Goal: Transaction & Acquisition: Purchase product/service

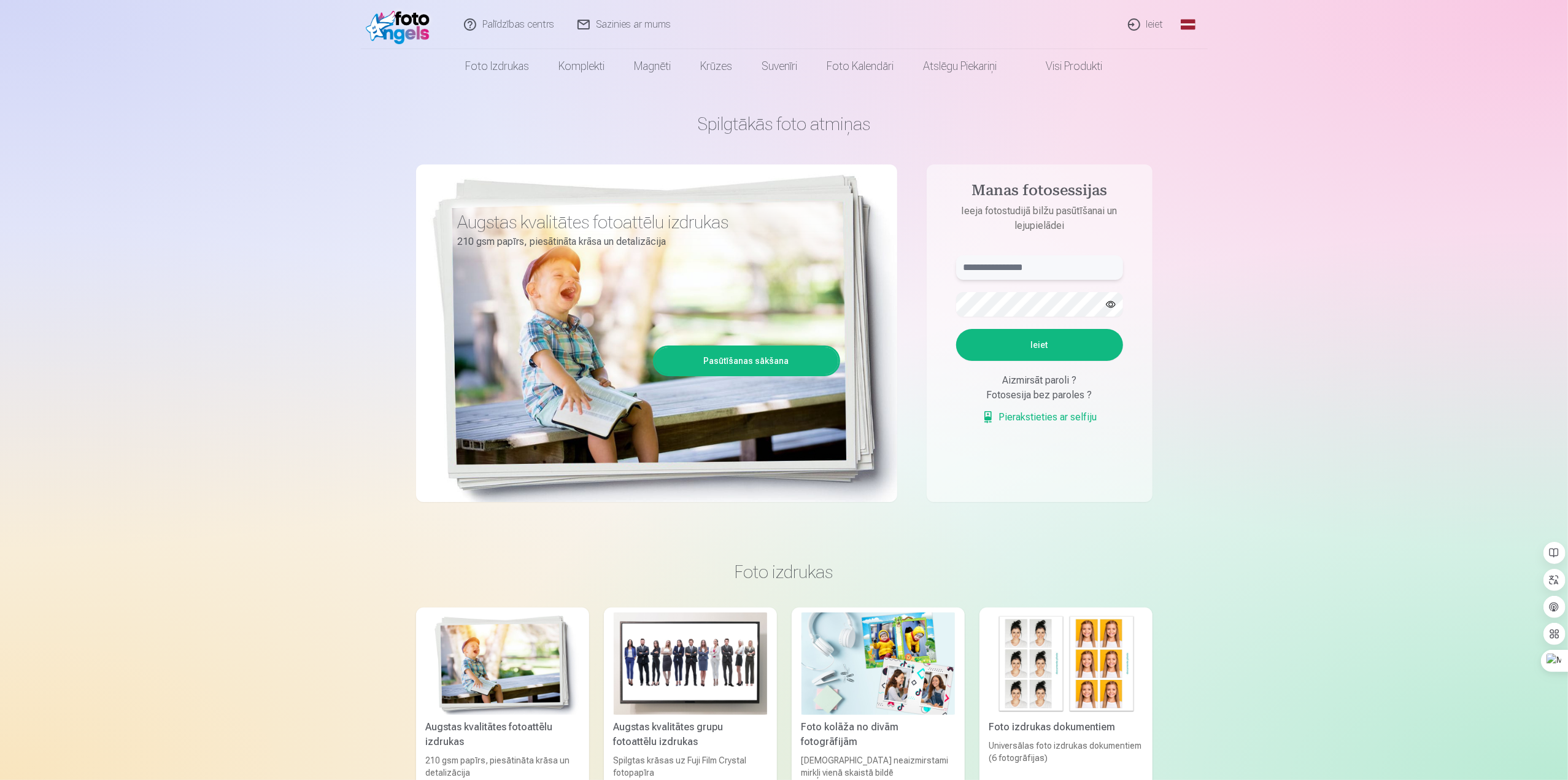
click at [991, 268] on input "text" at bounding box center [1039, 267] width 167 height 24
type input "**********"
click at [1044, 344] on button "Ieiet" at bounding box center [1039, 344] width 167 height 32
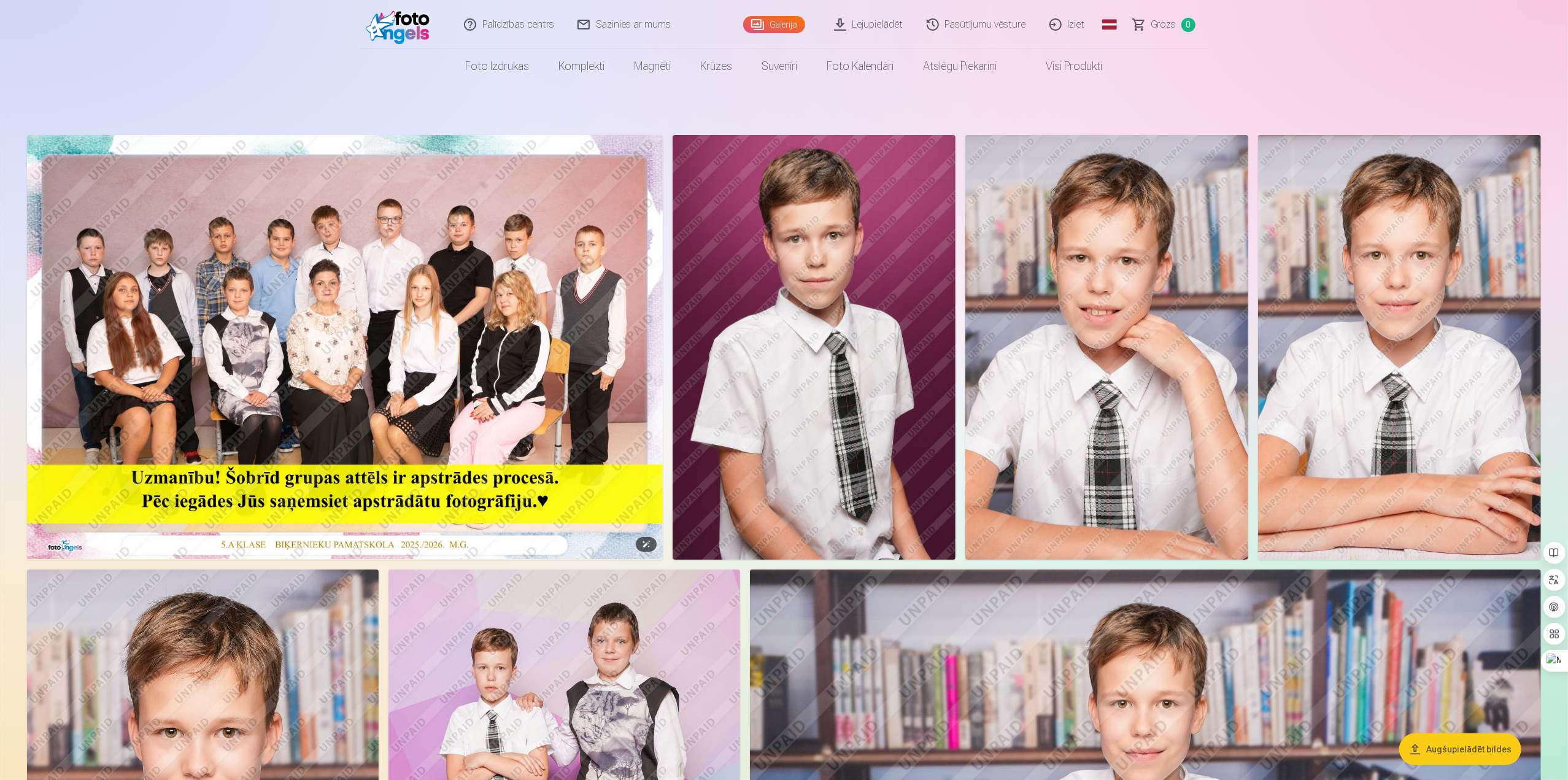
click at [330, 289] on img at bounding box center [345, 347] width 636 height 424
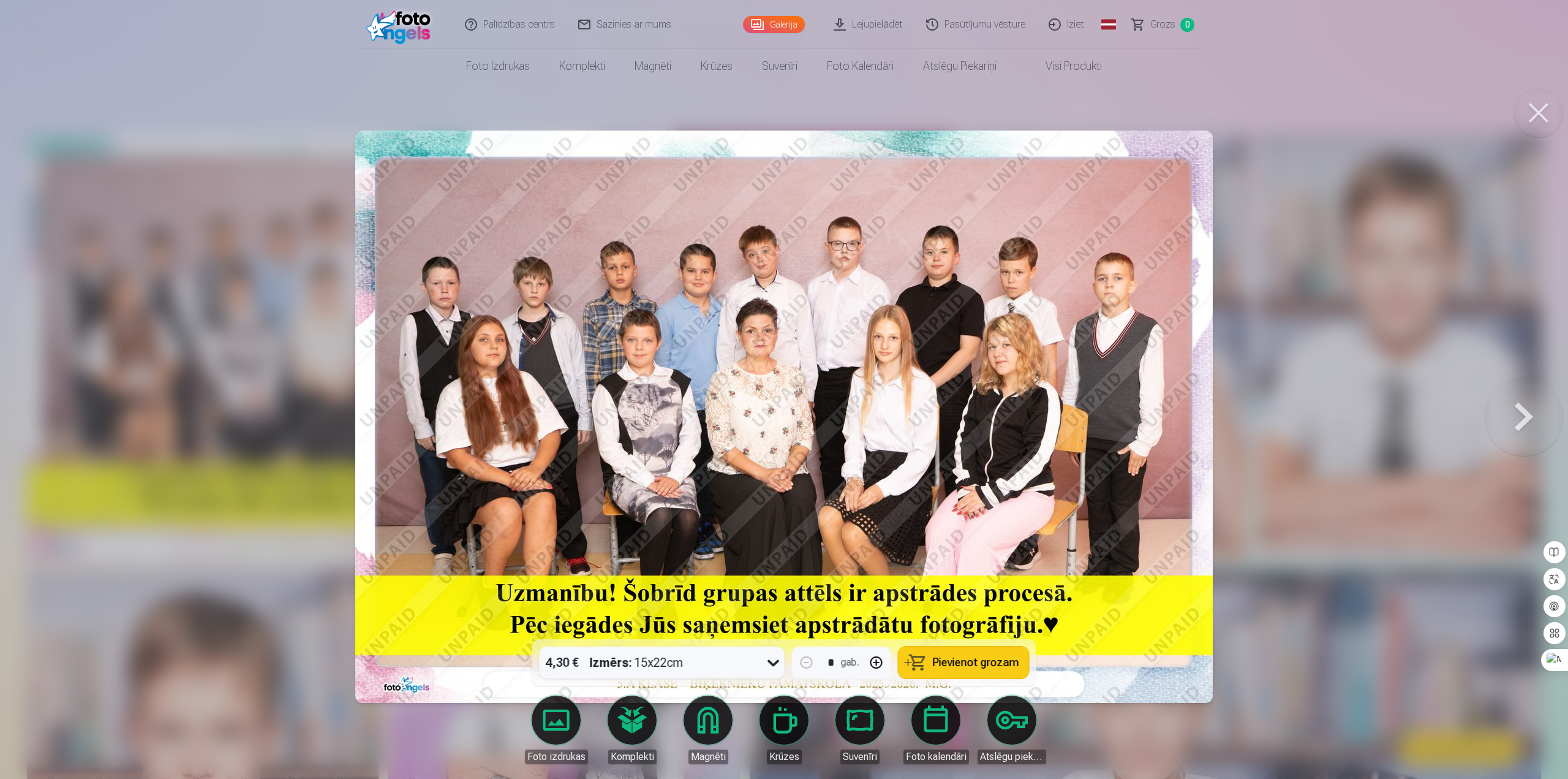
click at [962, 666] on span "Pievienot grozam" at bounding box center [977, 662] width 87 height 11
click at [1534, 116] on button at bounding box center [1538, 113] width 49 height 49
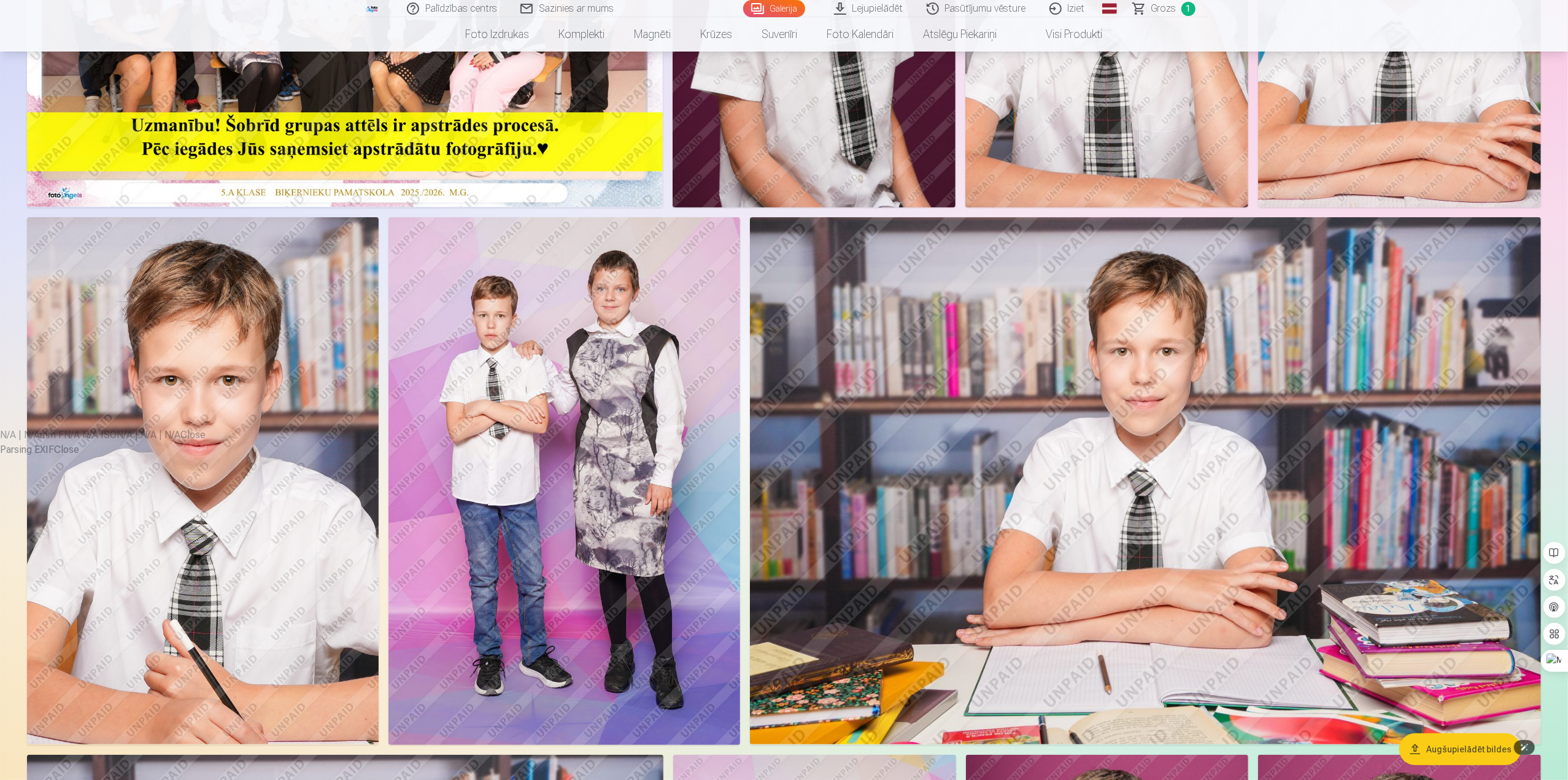
scroll to position [368, 0]
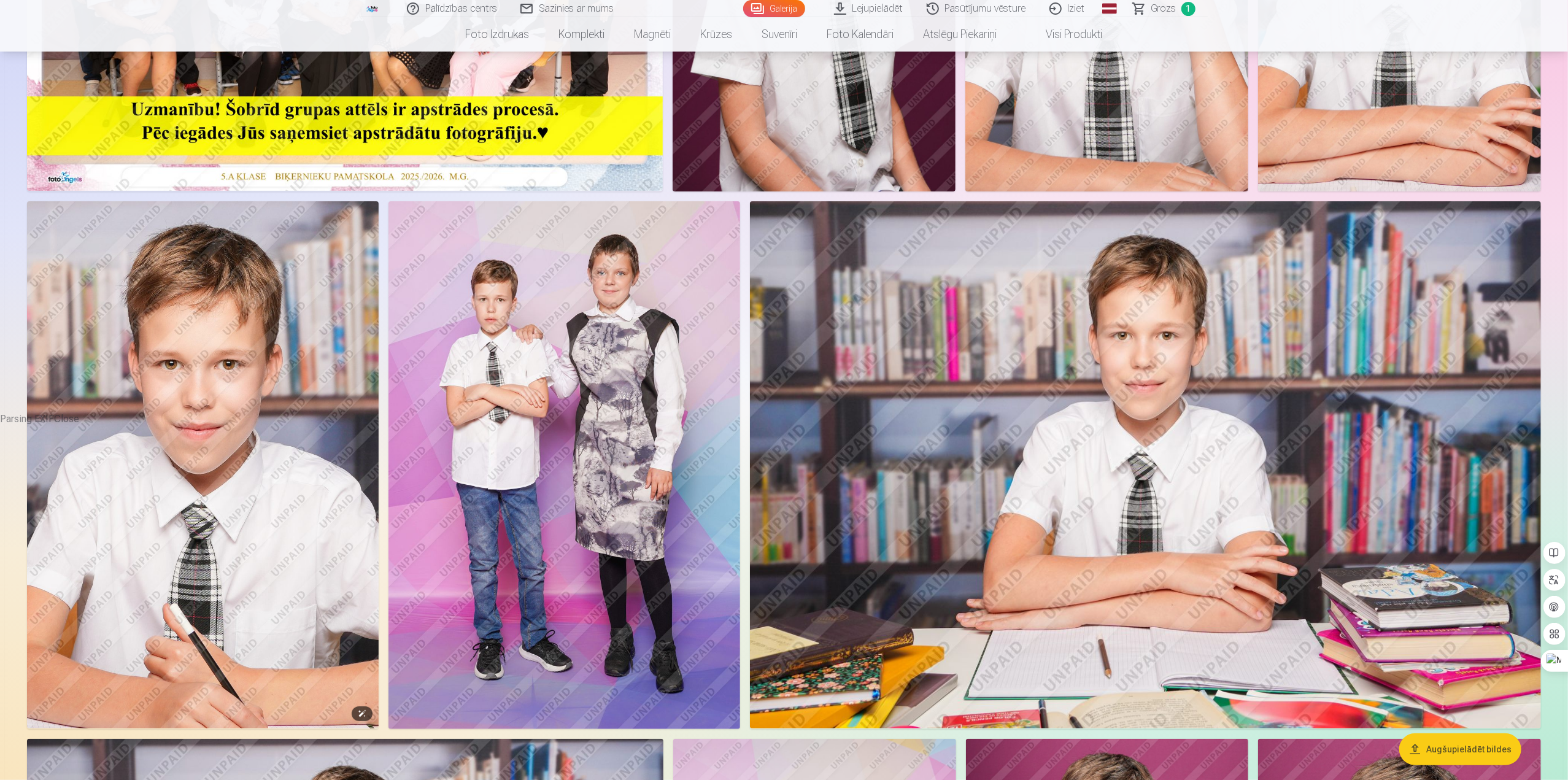
click at [252, 471] on img at bounding box center [203, 465] width 351 height 527
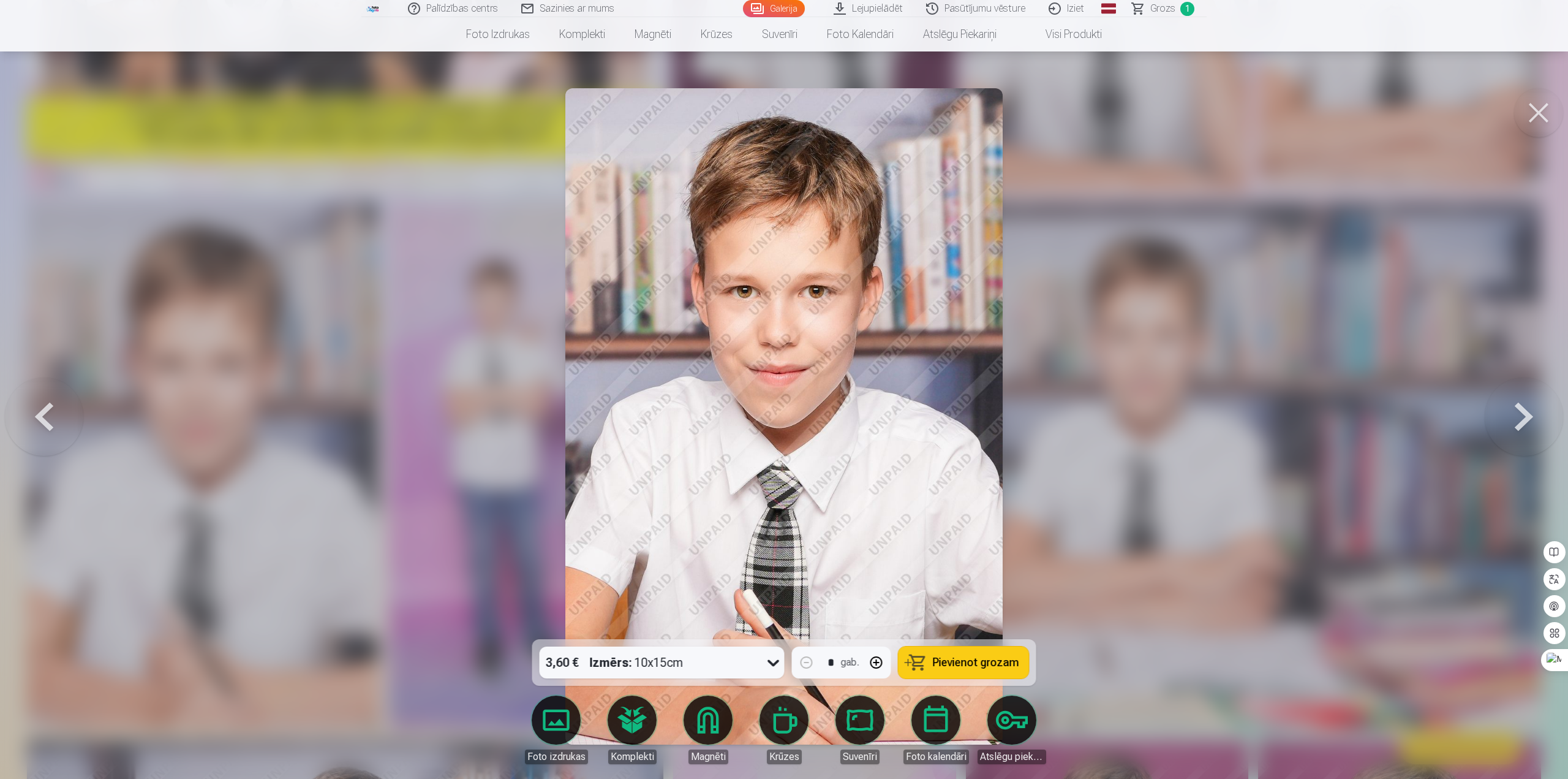
click at [773, 661] on icon at bounding box center [774, 662] width 20 height 20
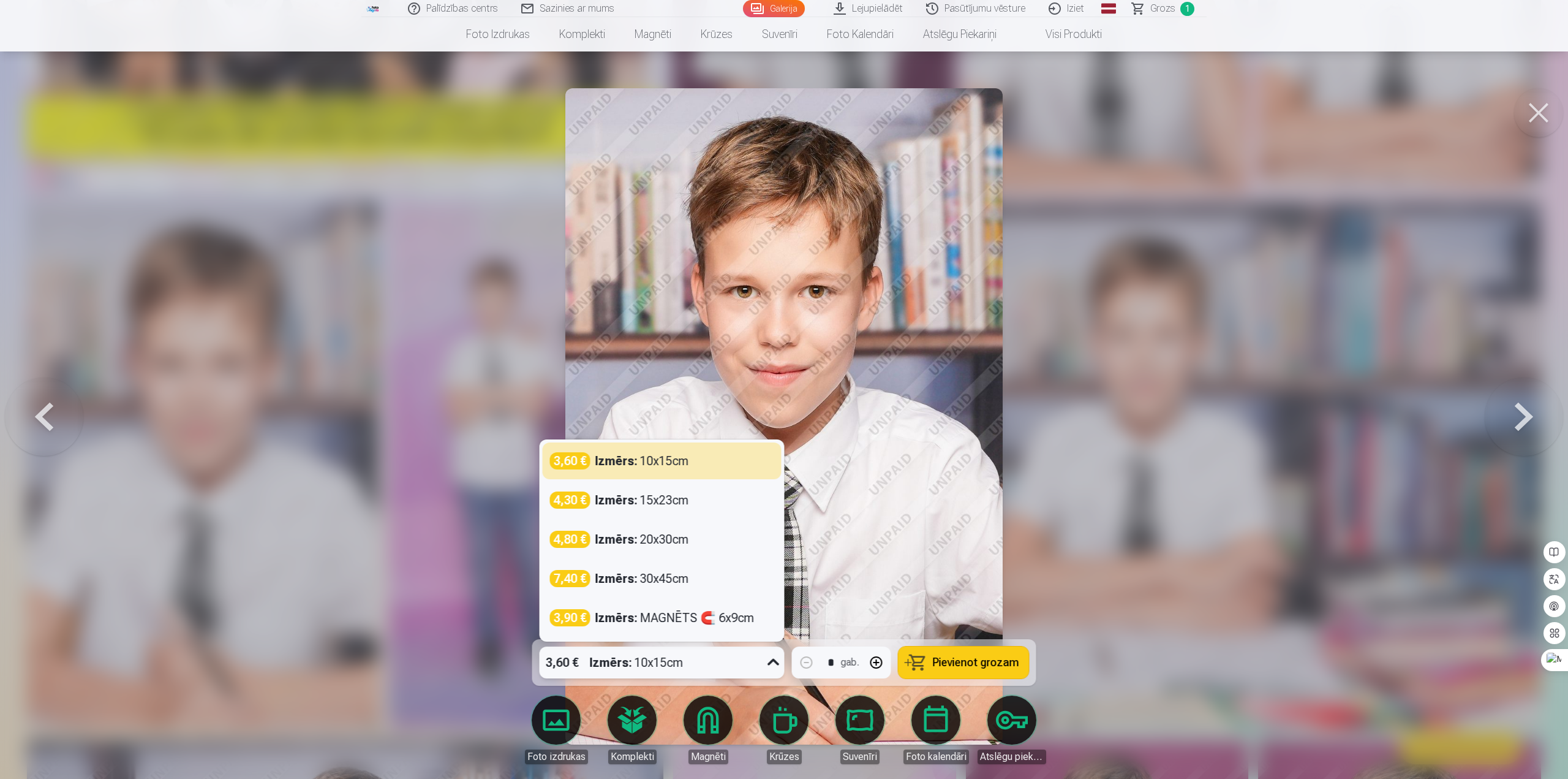
click at [1049, 345] on div at bounding box center [784, 389] width 1568 height 779
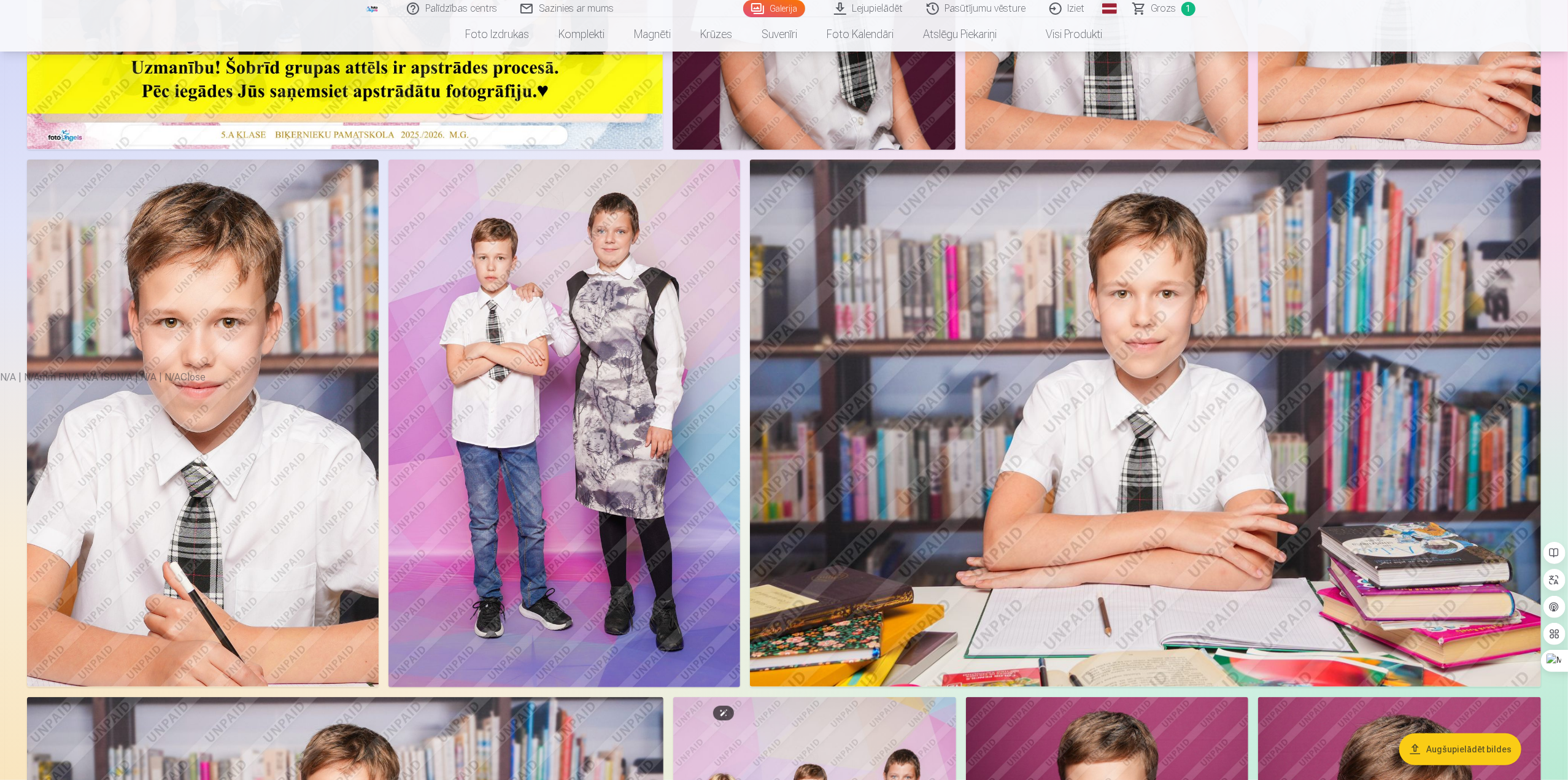
scroll to position [429, 0]
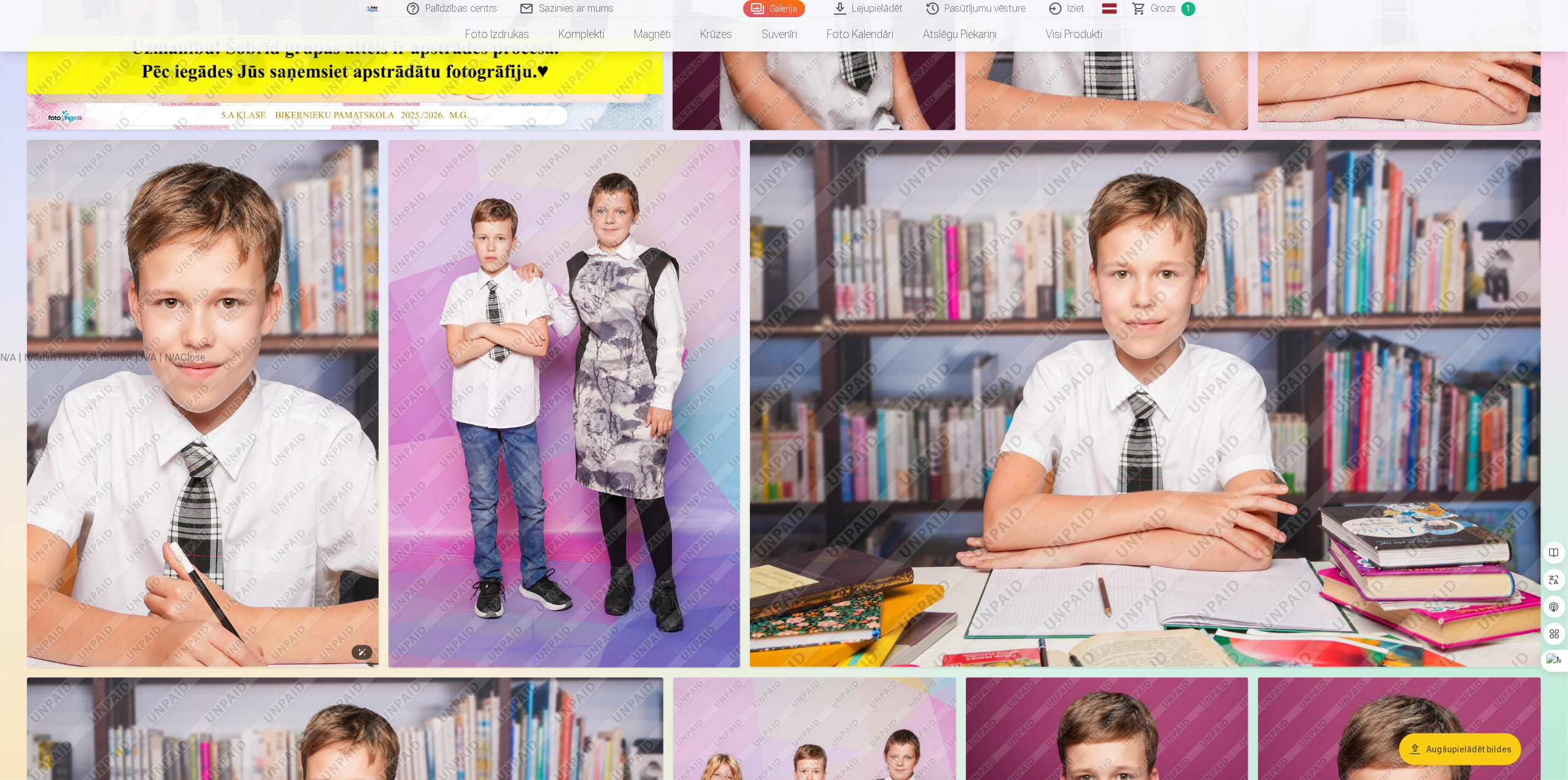
click at [304, 428] on img at bounding box center [203, 403] width 351 height 527
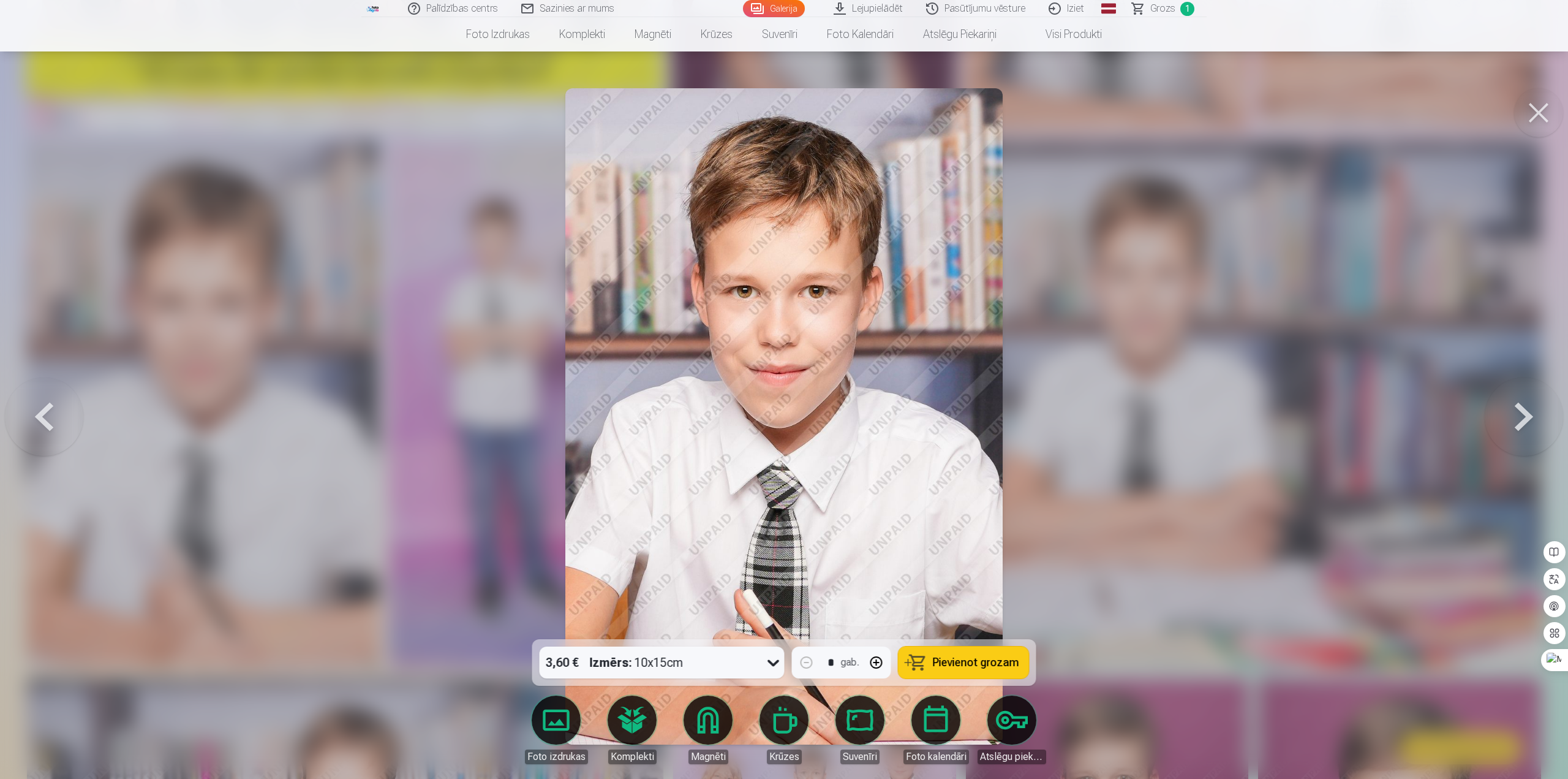
click at [1541, 117] on button at bounding box center [1538, 113] width 49 height 49
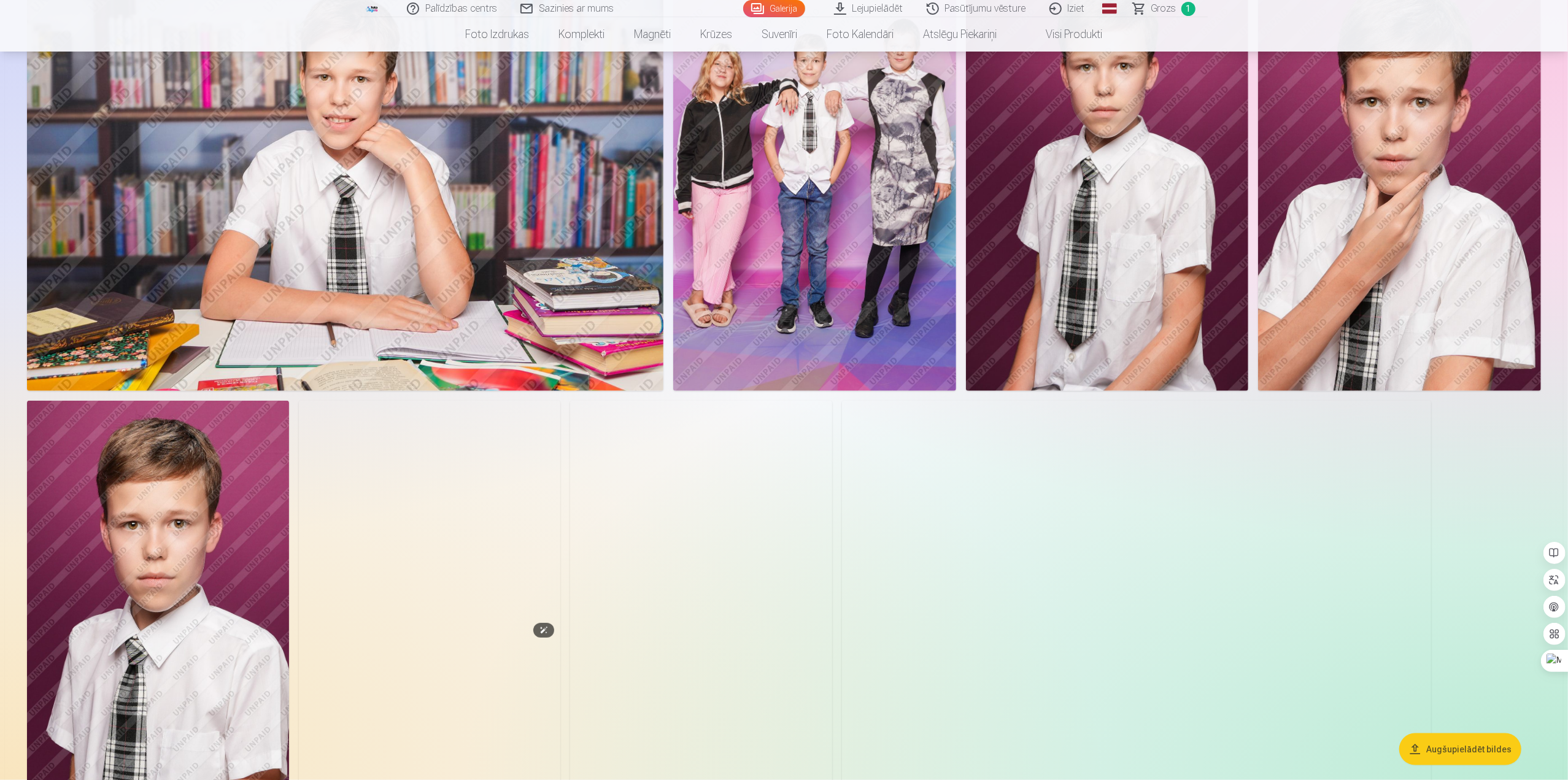
scroll to position [1288, 0]
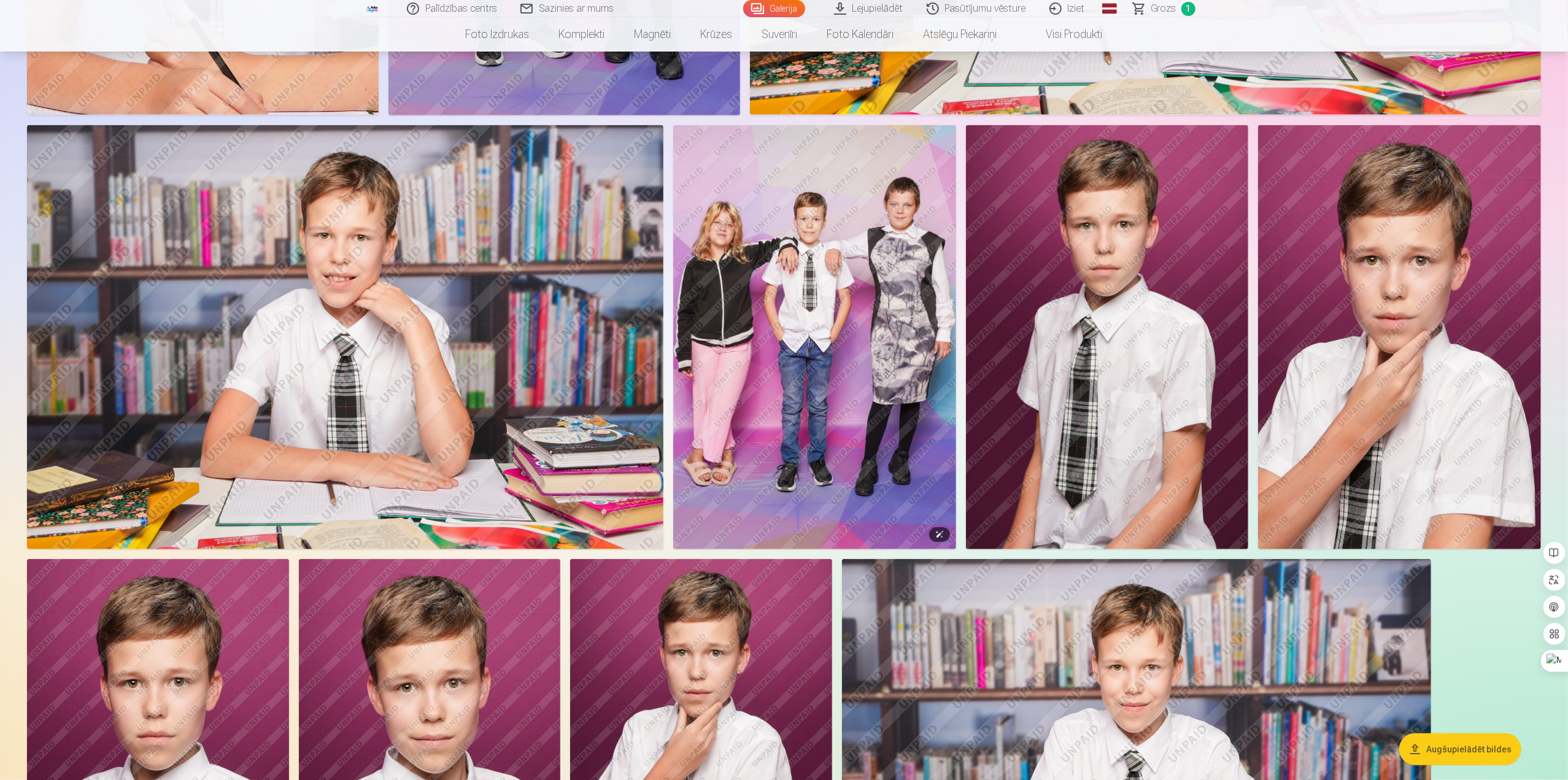
click at [819, 289] on img at bounding box center [814, 337] width 283 height 424
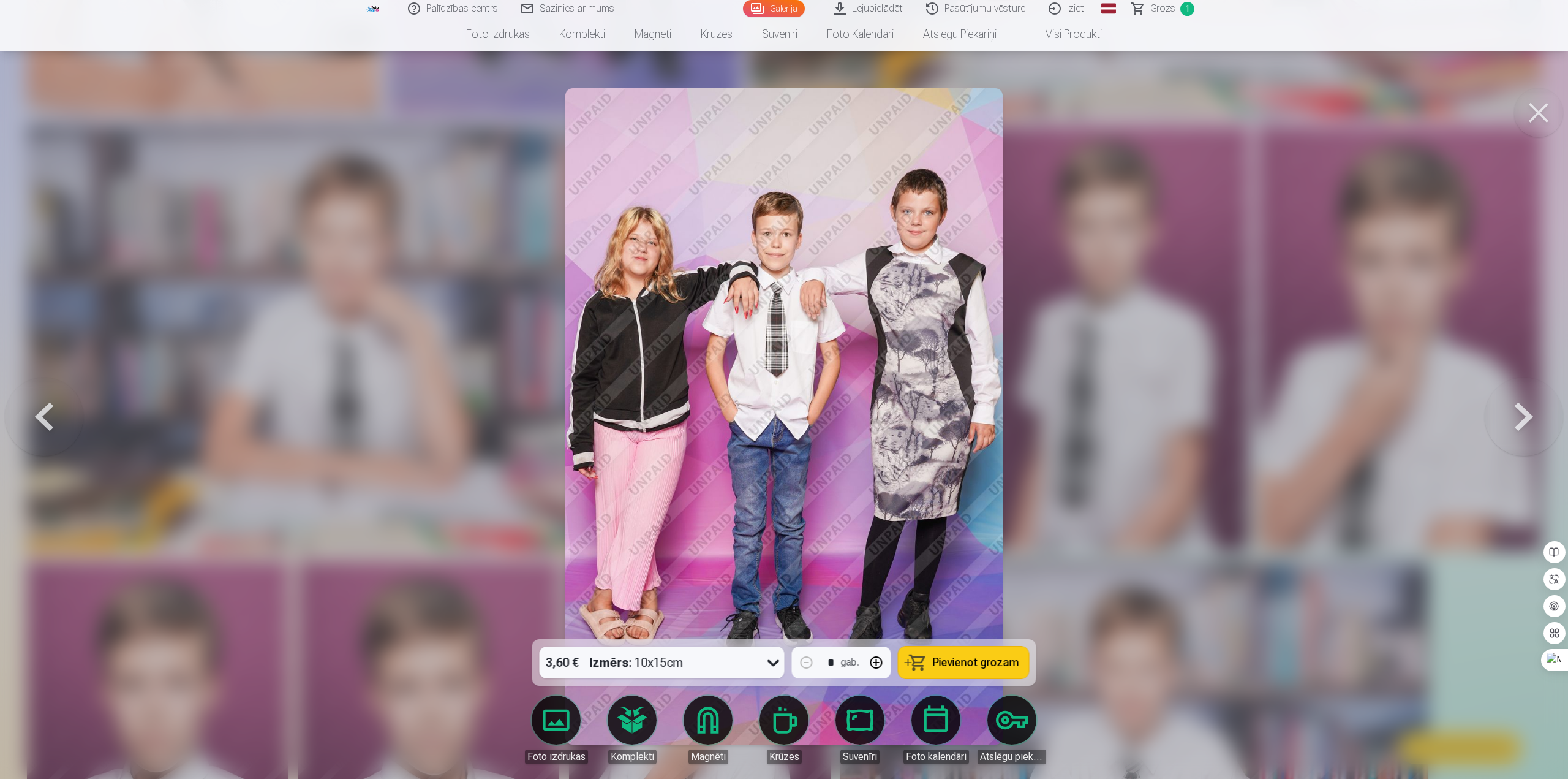
click at [975, 658] on span "Pievienot grozam" at bounding box center [977, 662] width 87 height 11
click at [1539, 115] on button at bounding box center [1538, 113] width 49 height 49
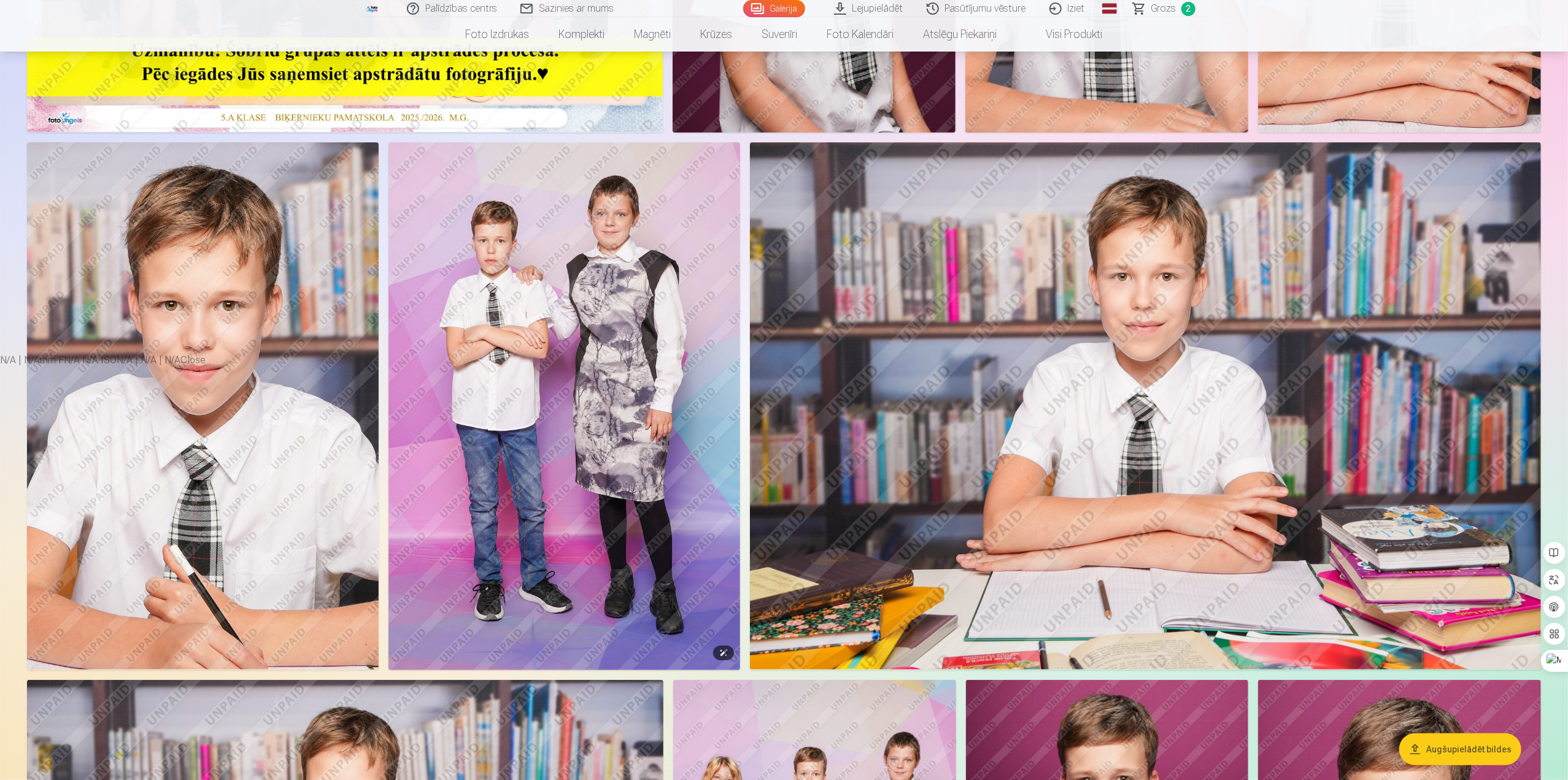
scroll to position [429, 0]
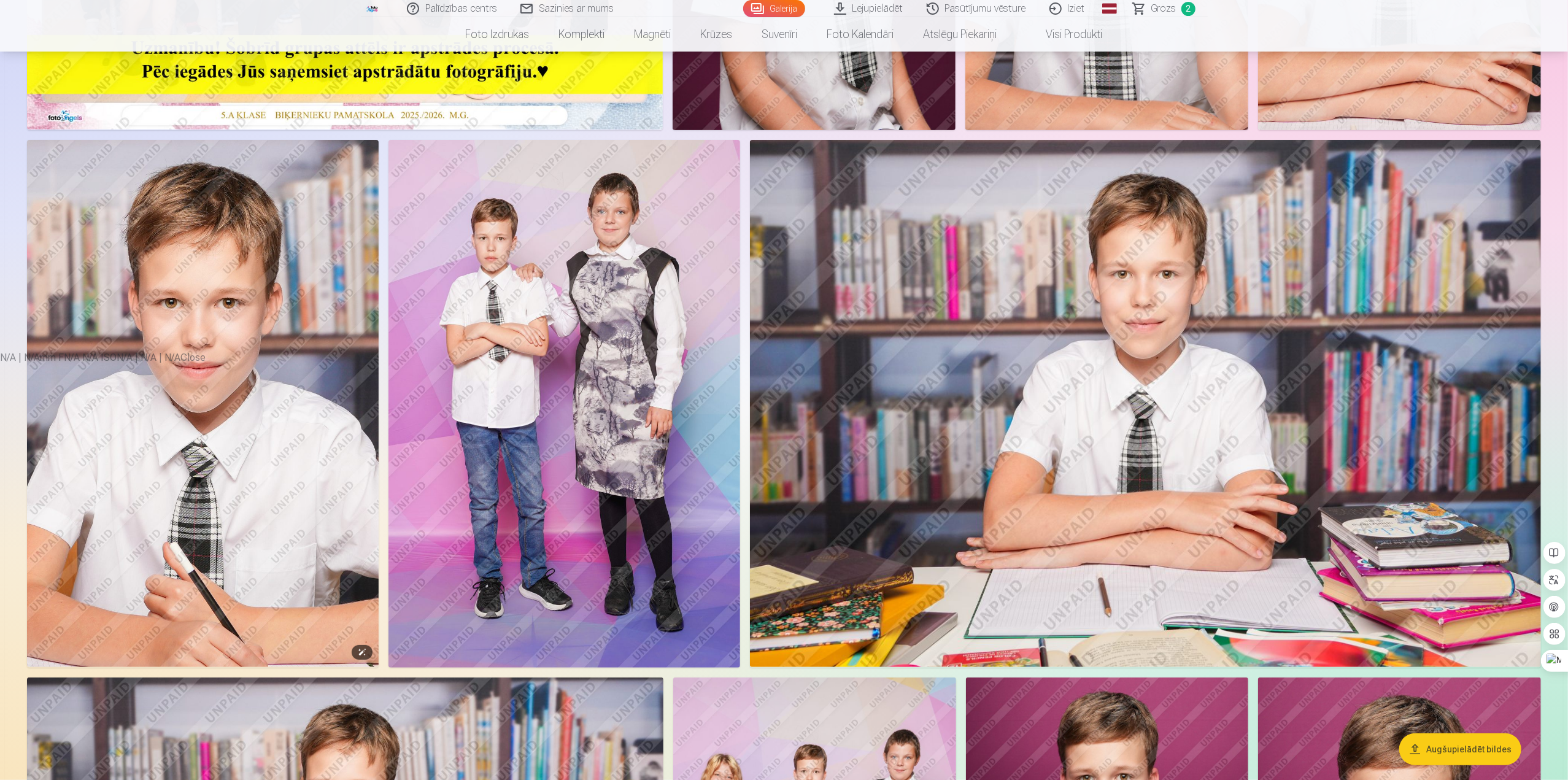
click at [230, 374] on img at bounding box center [203, 403] width 351 height 527
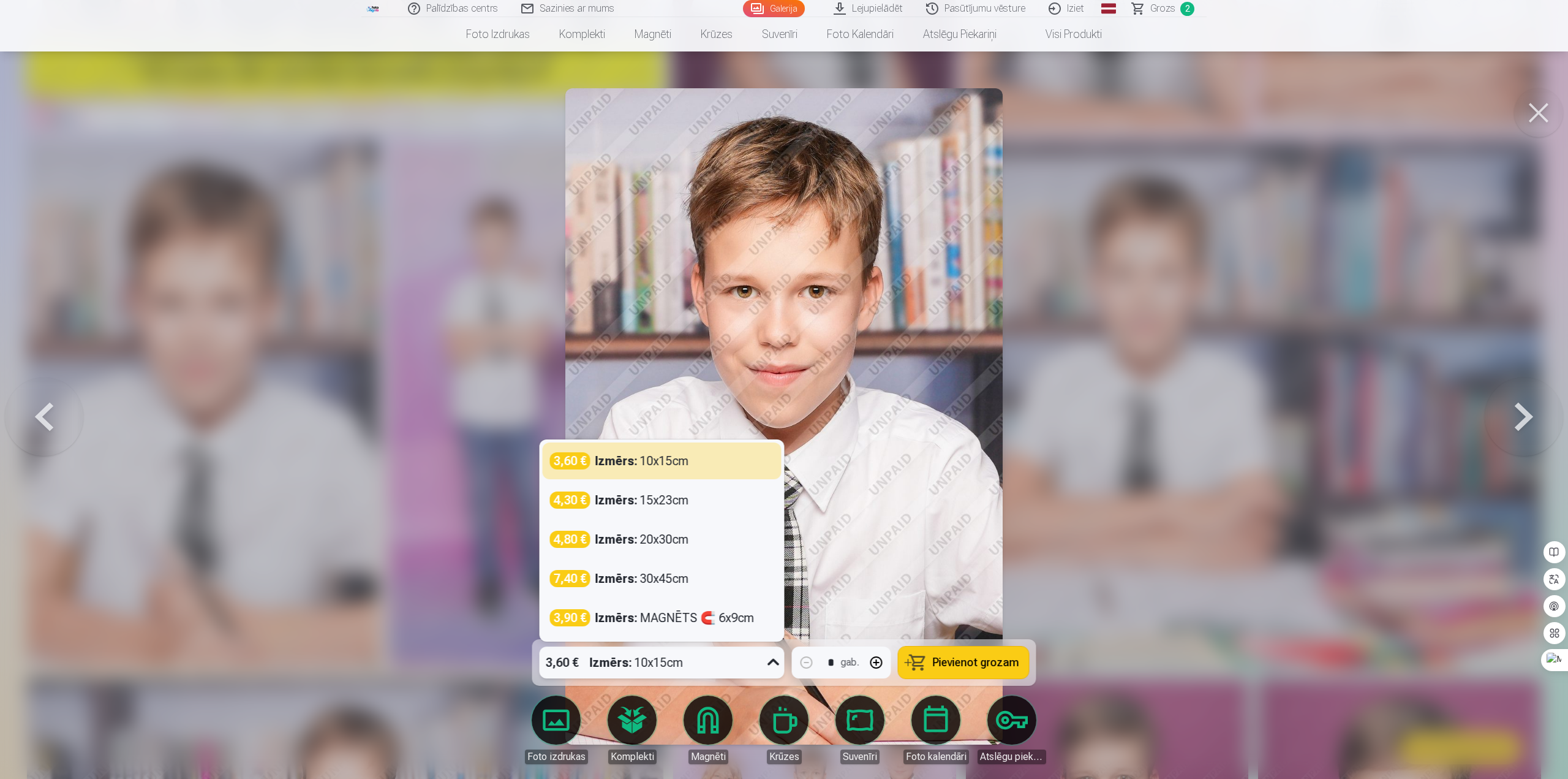
click at [749, 666] on div "3,60 € Izmērs : 10x15cm" at bounding box center [650, 662] width 222 height 32
click at [650, 542] on div "Izmērs : 20x30cm" at bounding box center [642, 539] width 94 height 17
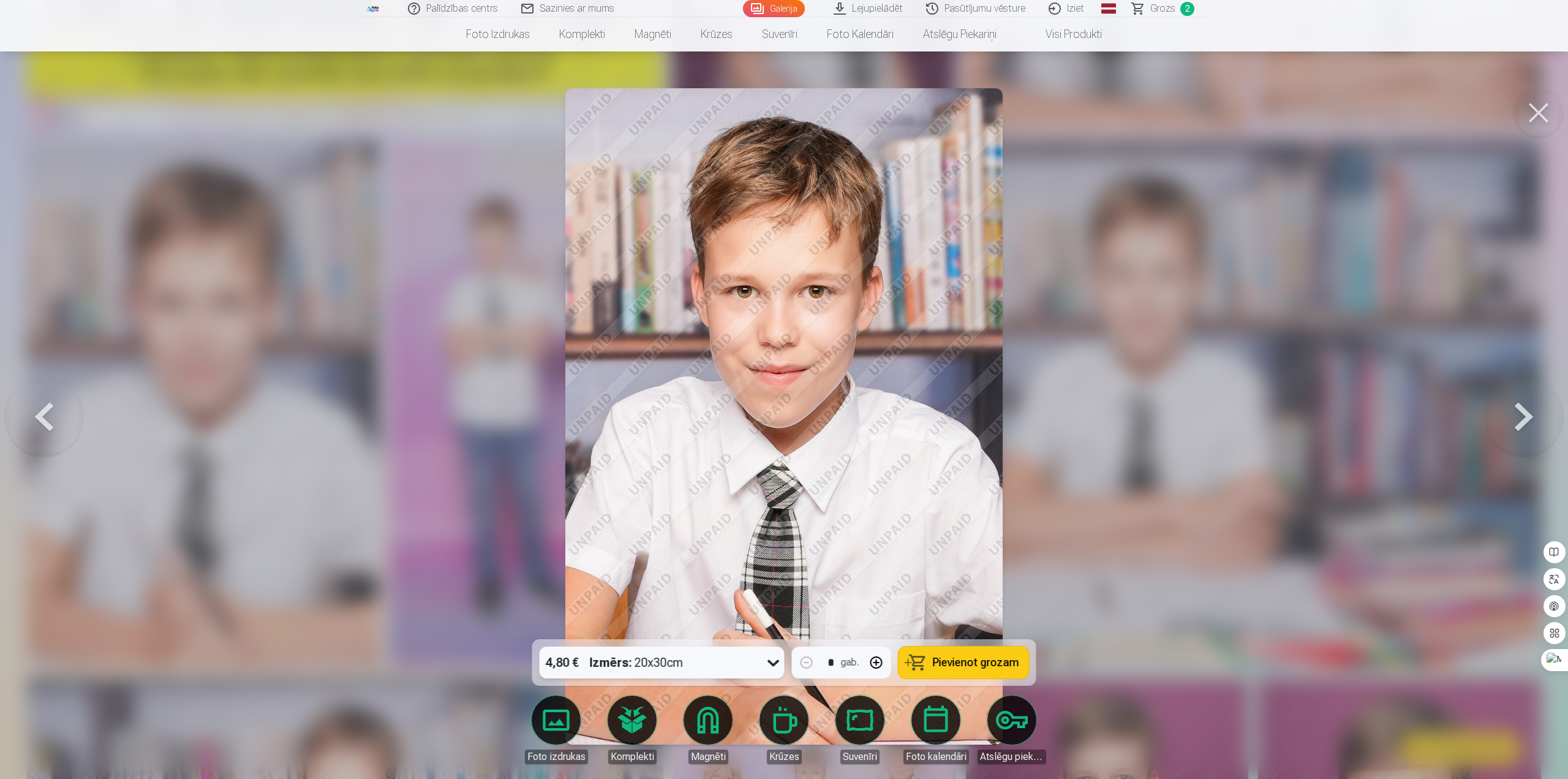
click at [961, 660] on span "Pievienot grozam" at bounding box center [977, 662] width 87 height 11
click at [1535, 112] on button at bounding box center [1538, 113] width 49 height 49
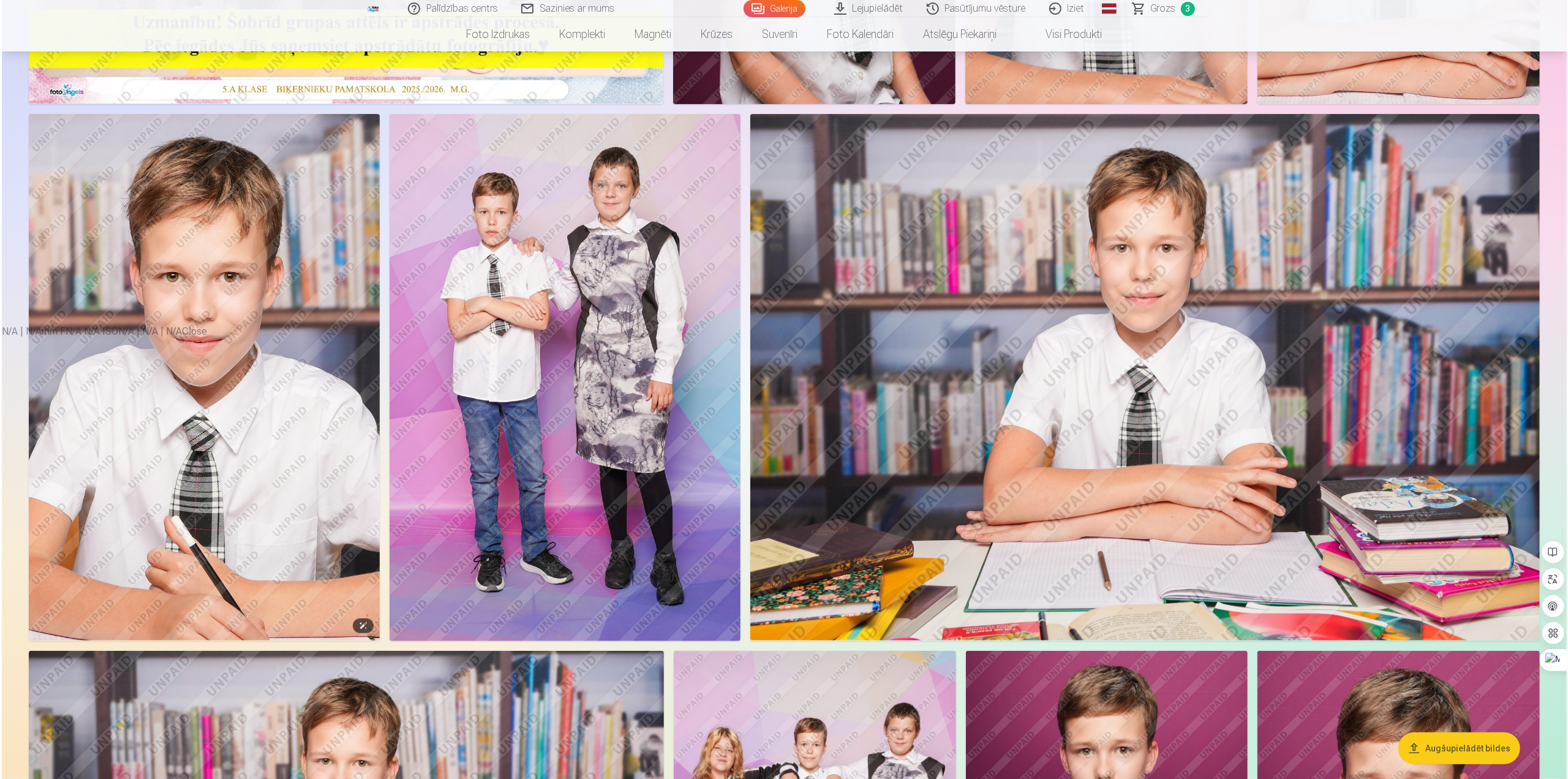
scroll to position [429, 0]
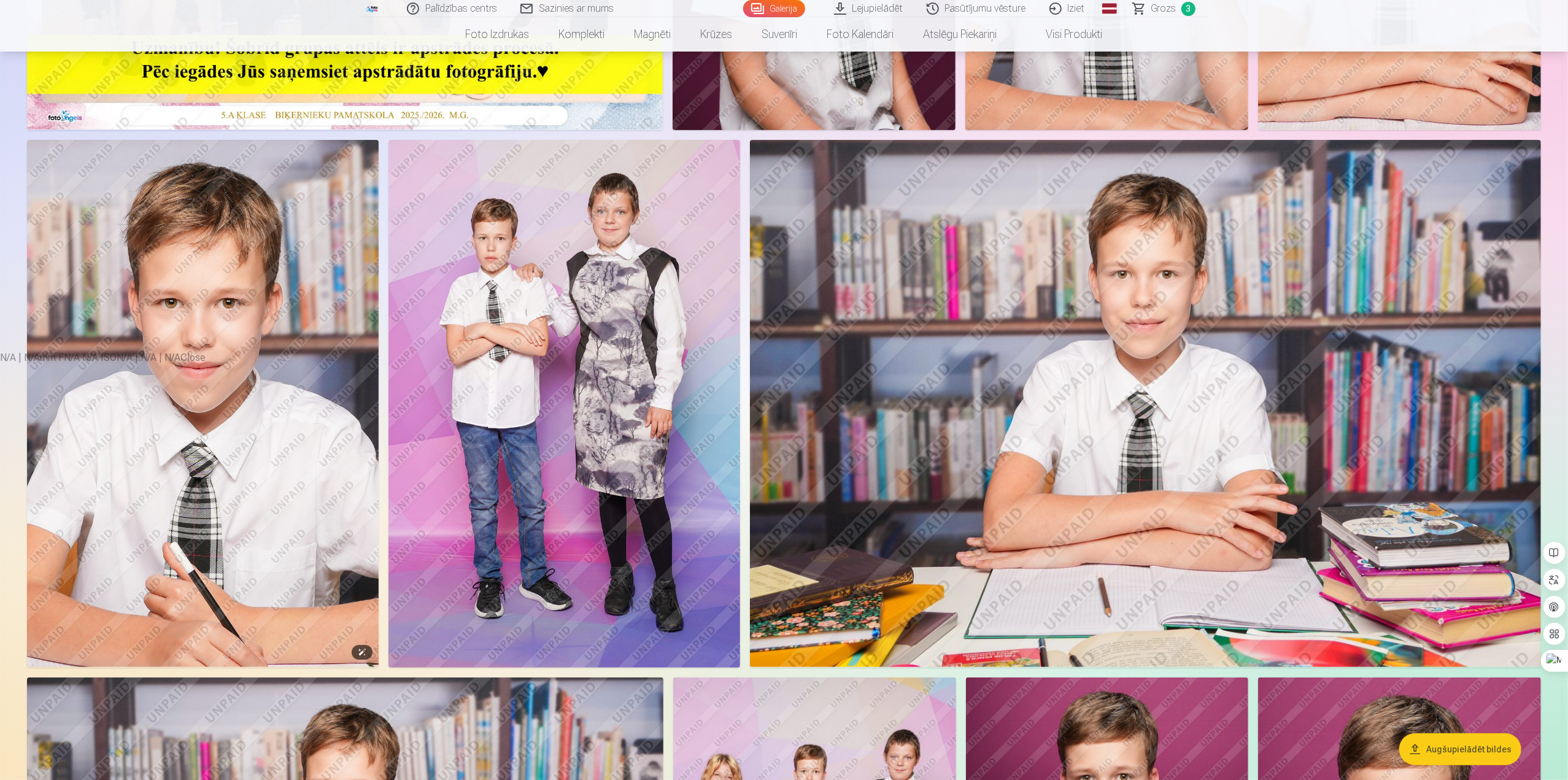
click at [241, 381] on img at bounding box center [203, 403] width 351 height 527
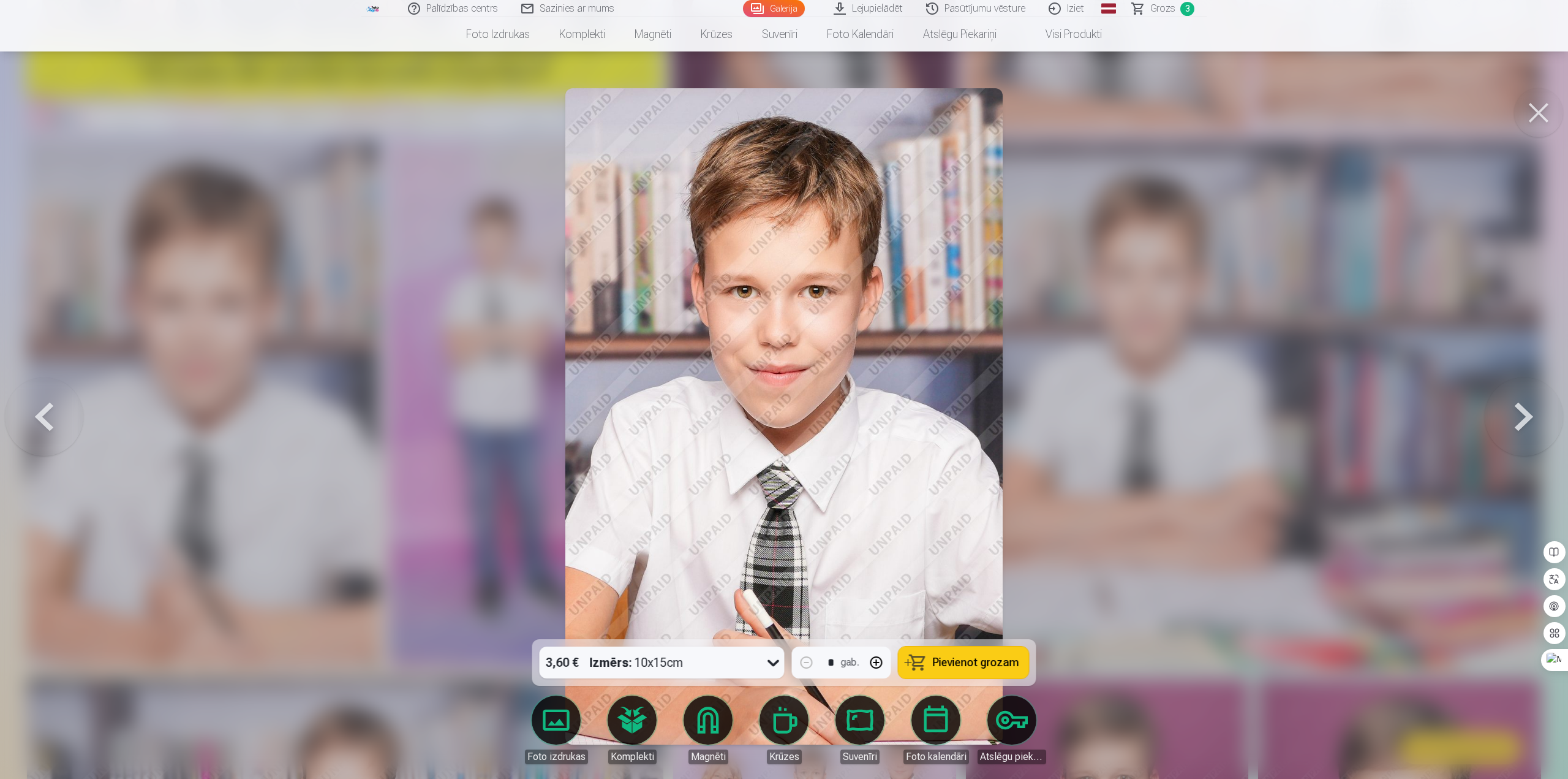
click at [961, 661] on span "Pievienot grozam" at bounding box center [977, 662] width 87 height 11
click at [741, 666] on div "3,60 € Izmērs : 10x15cm" at bounding box center [650, 662] width 222 height 32
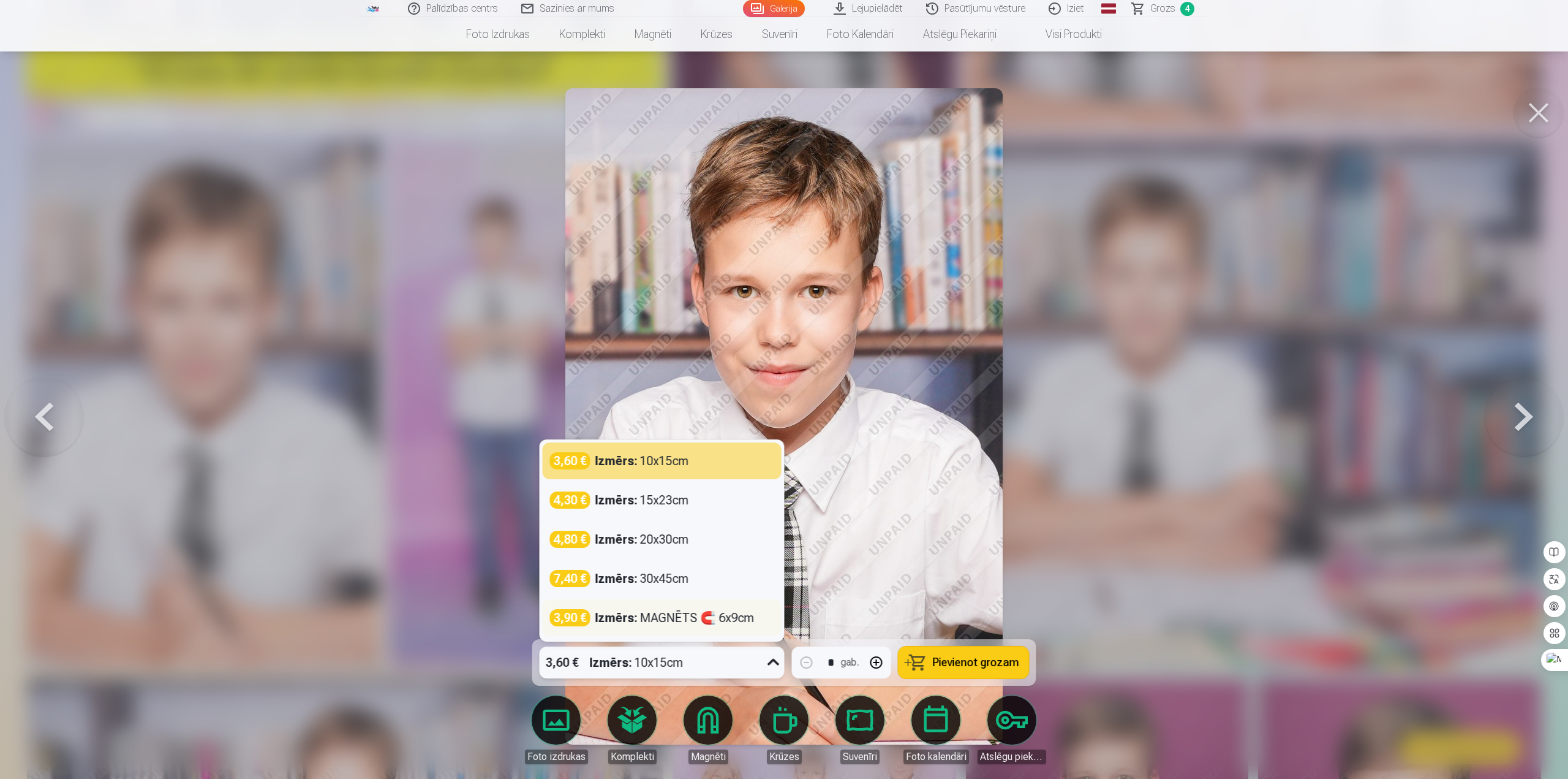
click at [709, 614] on div "Izmērs : MAGNĒTS 🧲 6x9cm" at bounding box center [675, 617] width 159 height 17
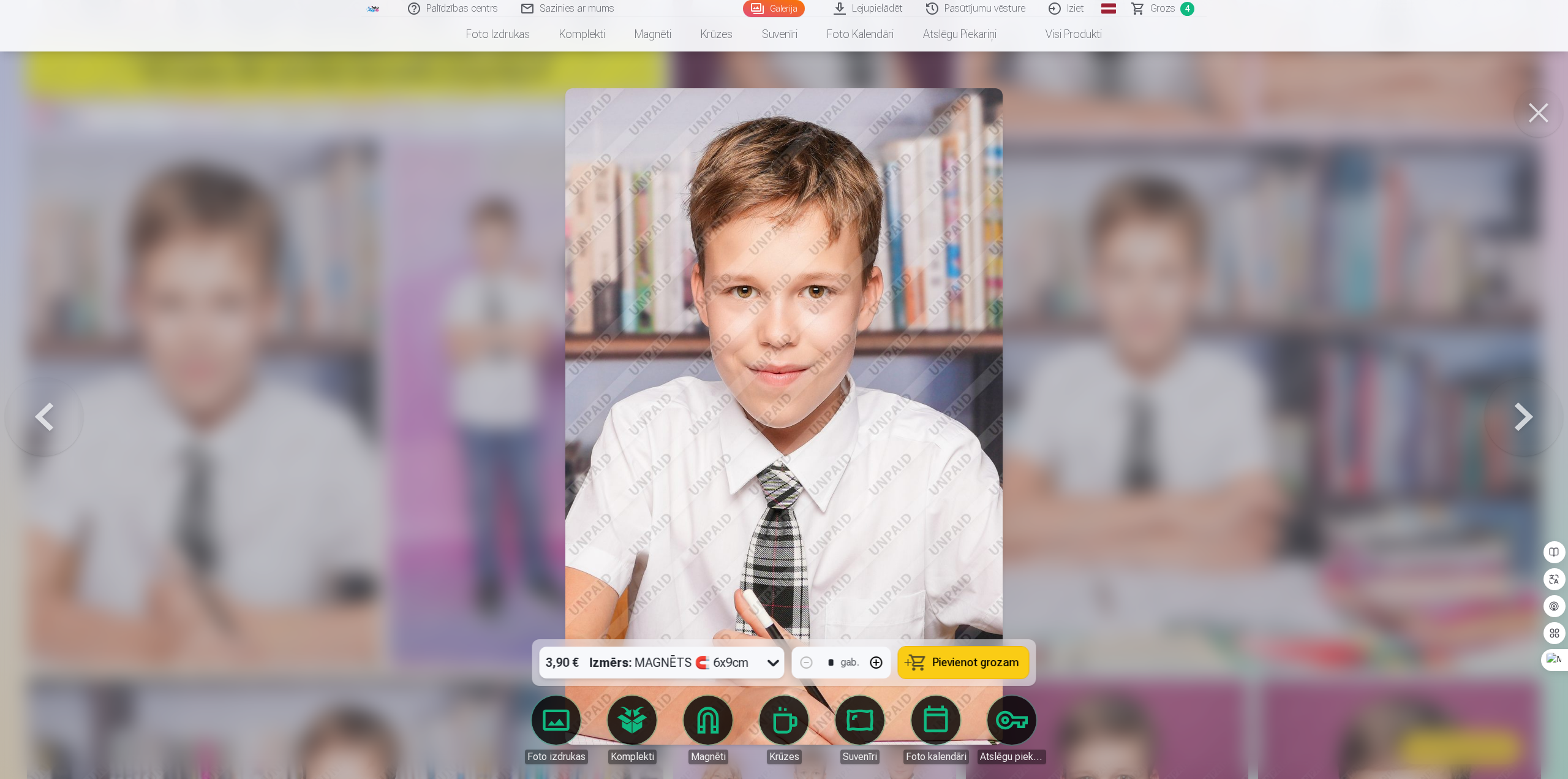
click at [961, 662] on span "Pievienot grozam" at bounding box center [977, 662] width 87 height 11
click at [1163, 8] on span "Grozs" at bounding box center [1163, 8] width 25 height 14
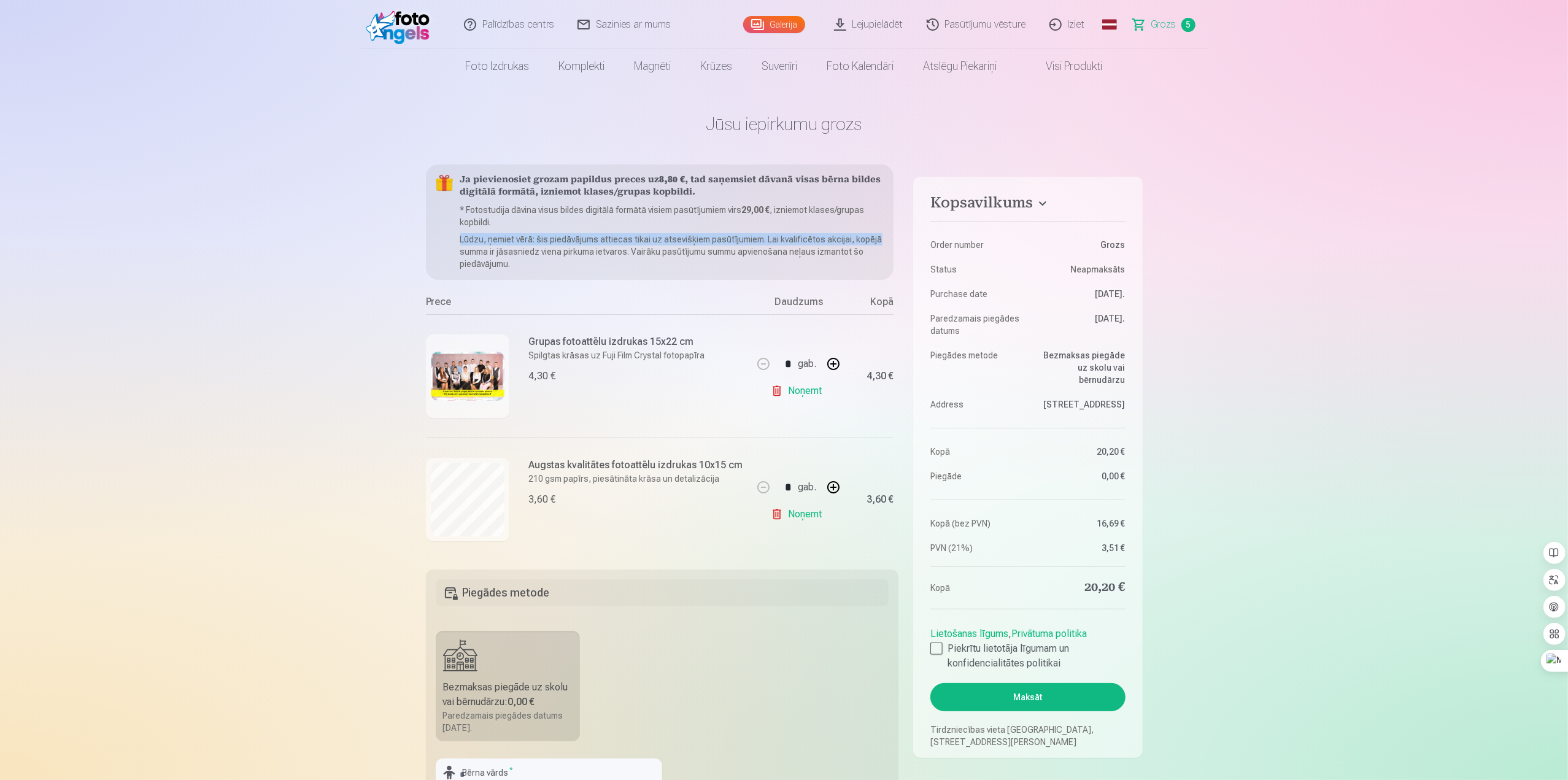
scroll to position [0, 30]
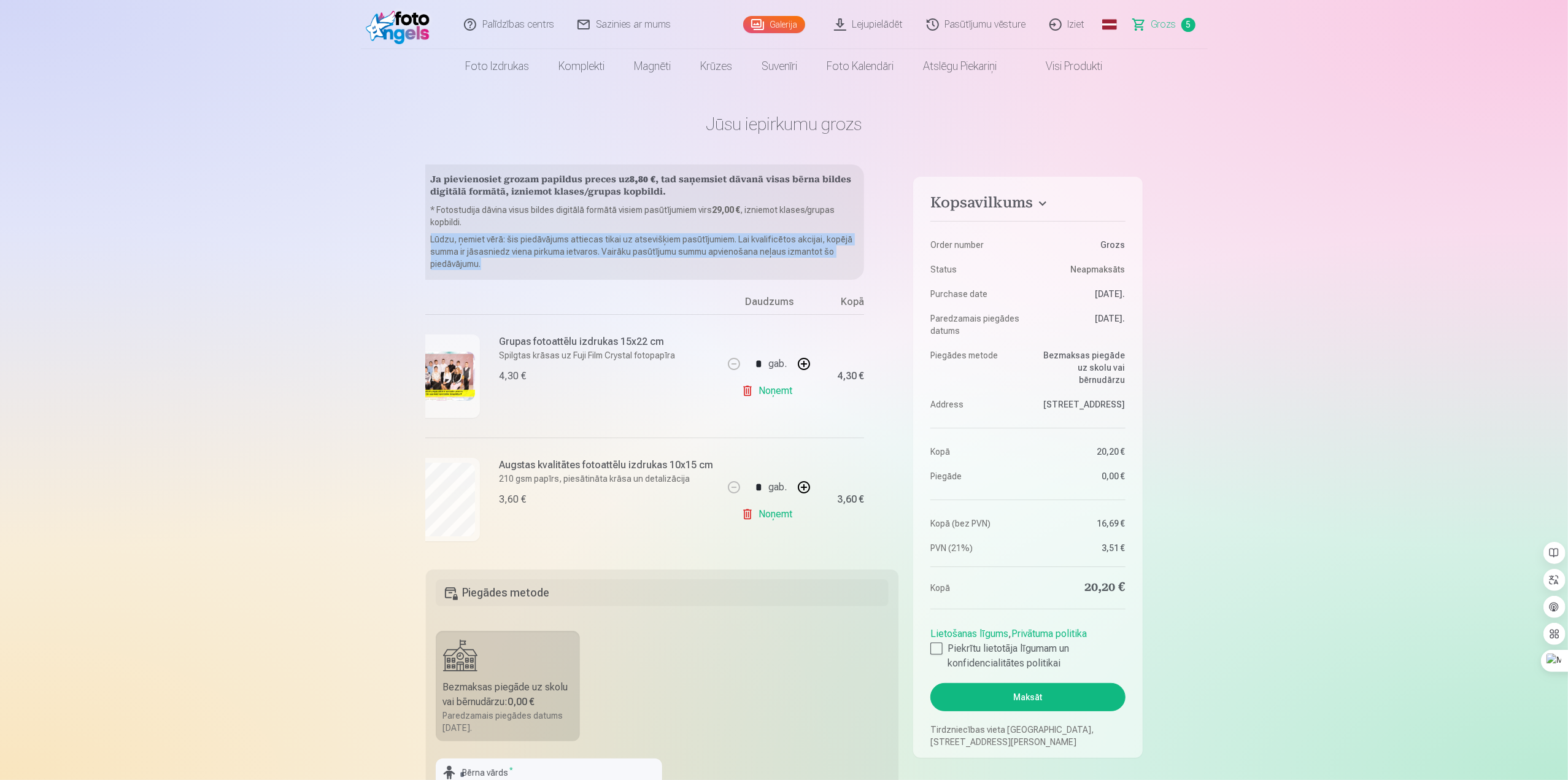
drag, startPoint x: 899, startPoint y: 226, endPoint x: 895, endPoint y: 284, distance: 58.1
click at [895, 284] on div "Ja pievienosiet grozam papildus preces uz 8,80 € , tad saņemsiet dāvanā visas b…" at bounding box center [662, 360] width 473 height 390
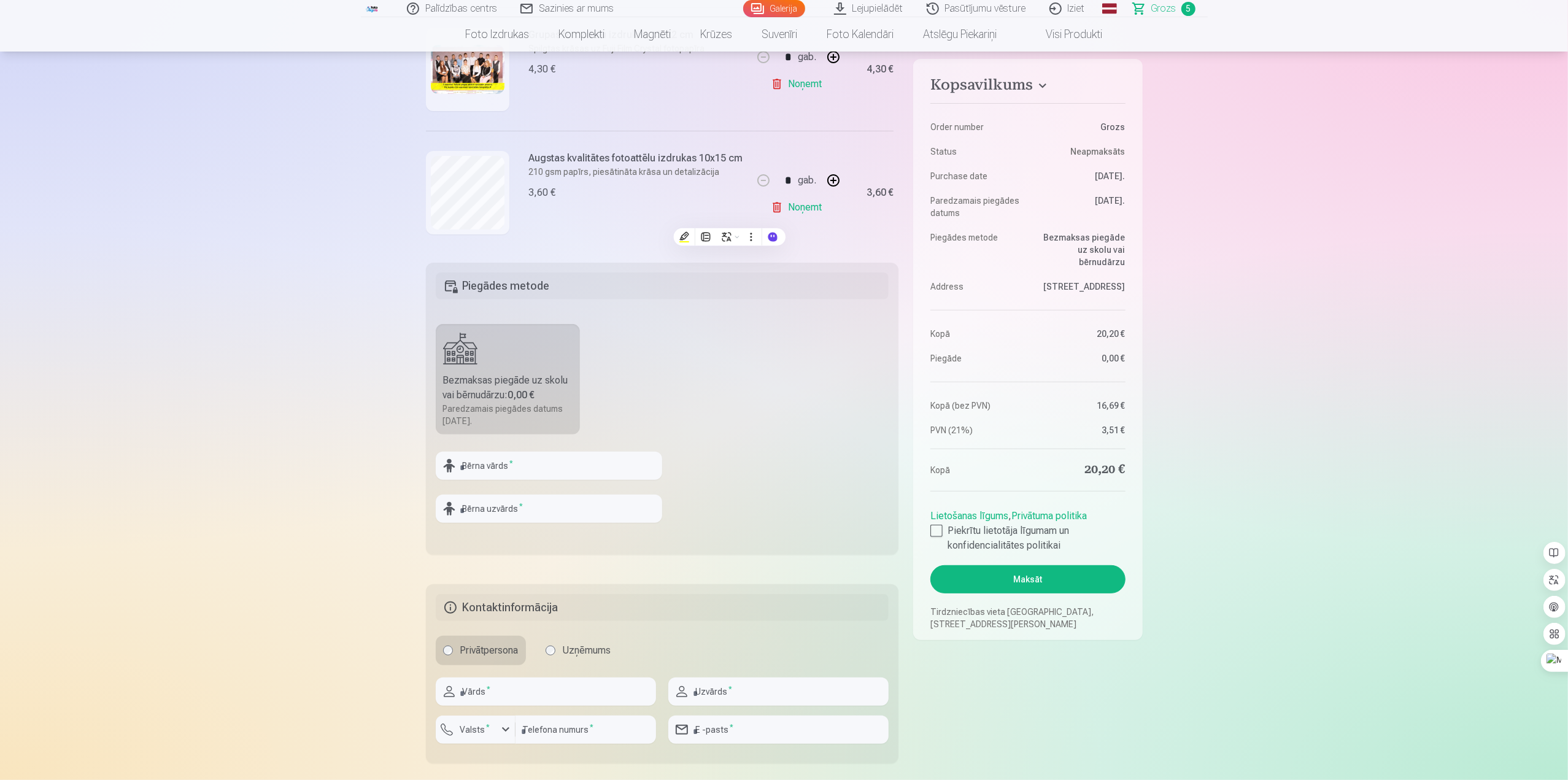
scroll to position [368, 0]
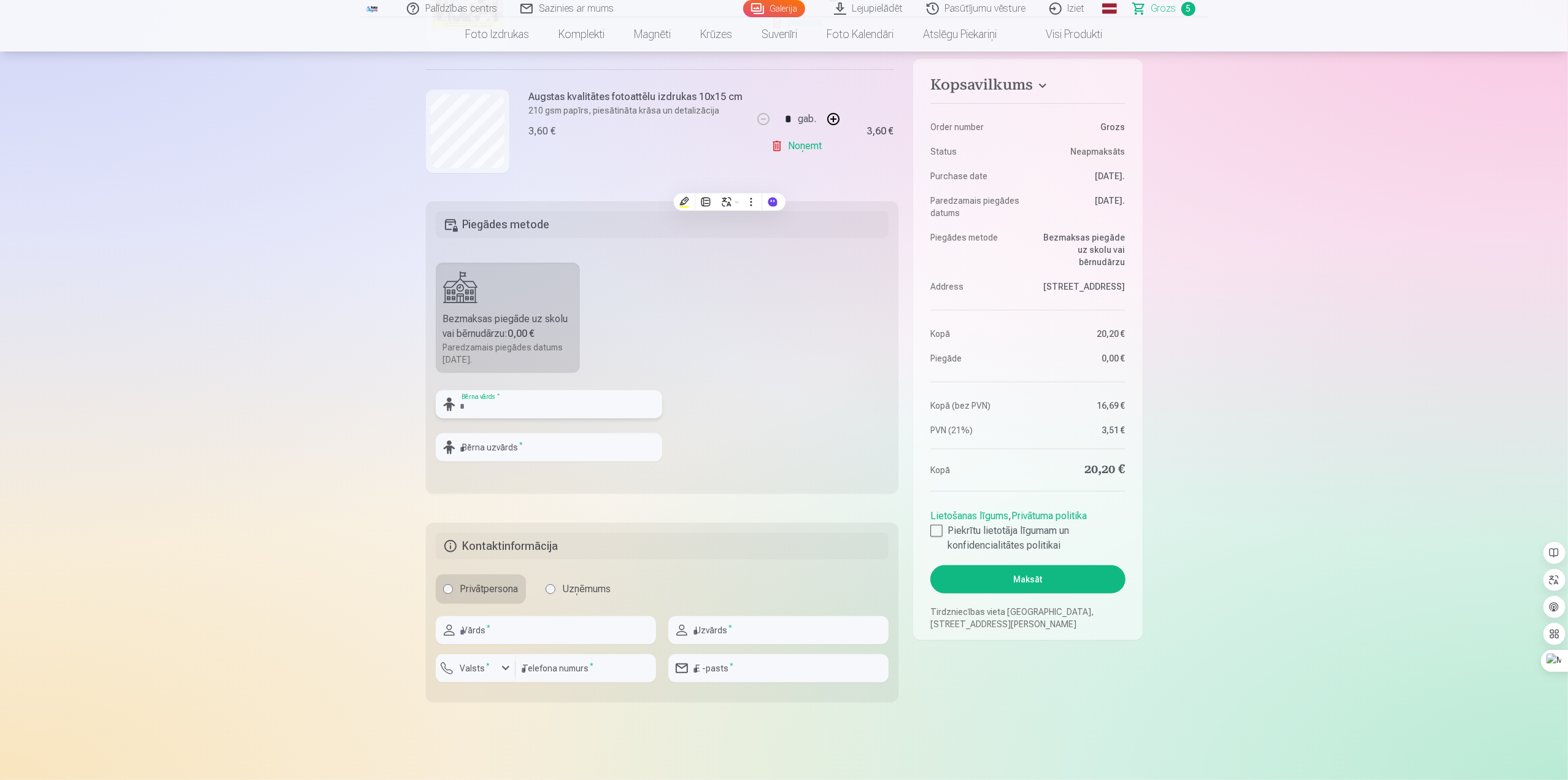
click at [520, 404] on input "text" at bounding box center [549, 404] width 226 height 28
type input "*******"
click at [532, 449] on input "text" at bounding box center [549, 447] width 226 height 28
type input "********"
click at [712, 437] on fieldset "Piegādes metode Bezmaksas piegāde uz skolu vai bērnudārzu : 0,00 € Paredzamais …" at bounding box center [662, 347] width 473 height 292
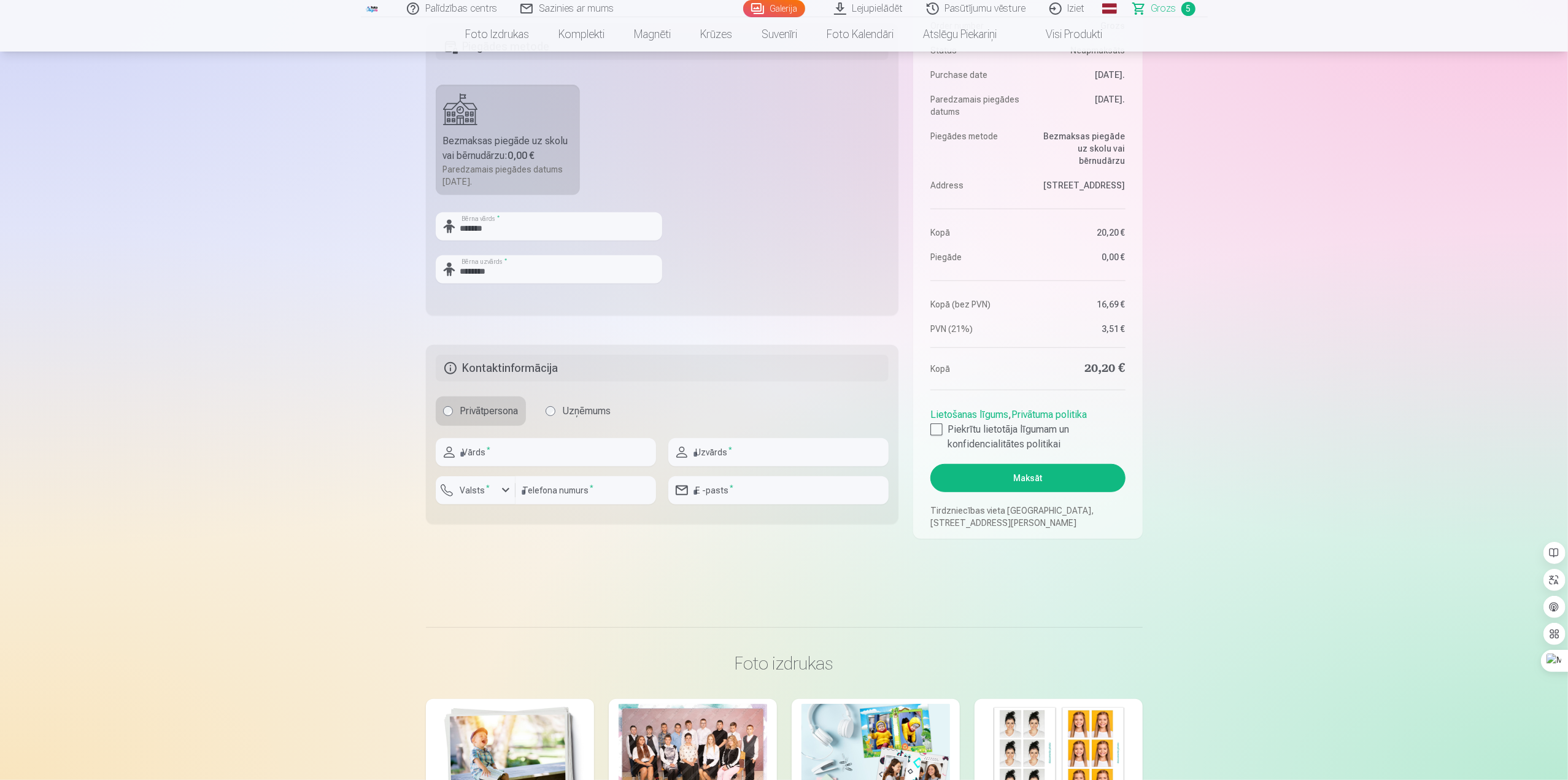
scroll to position [553, 0]
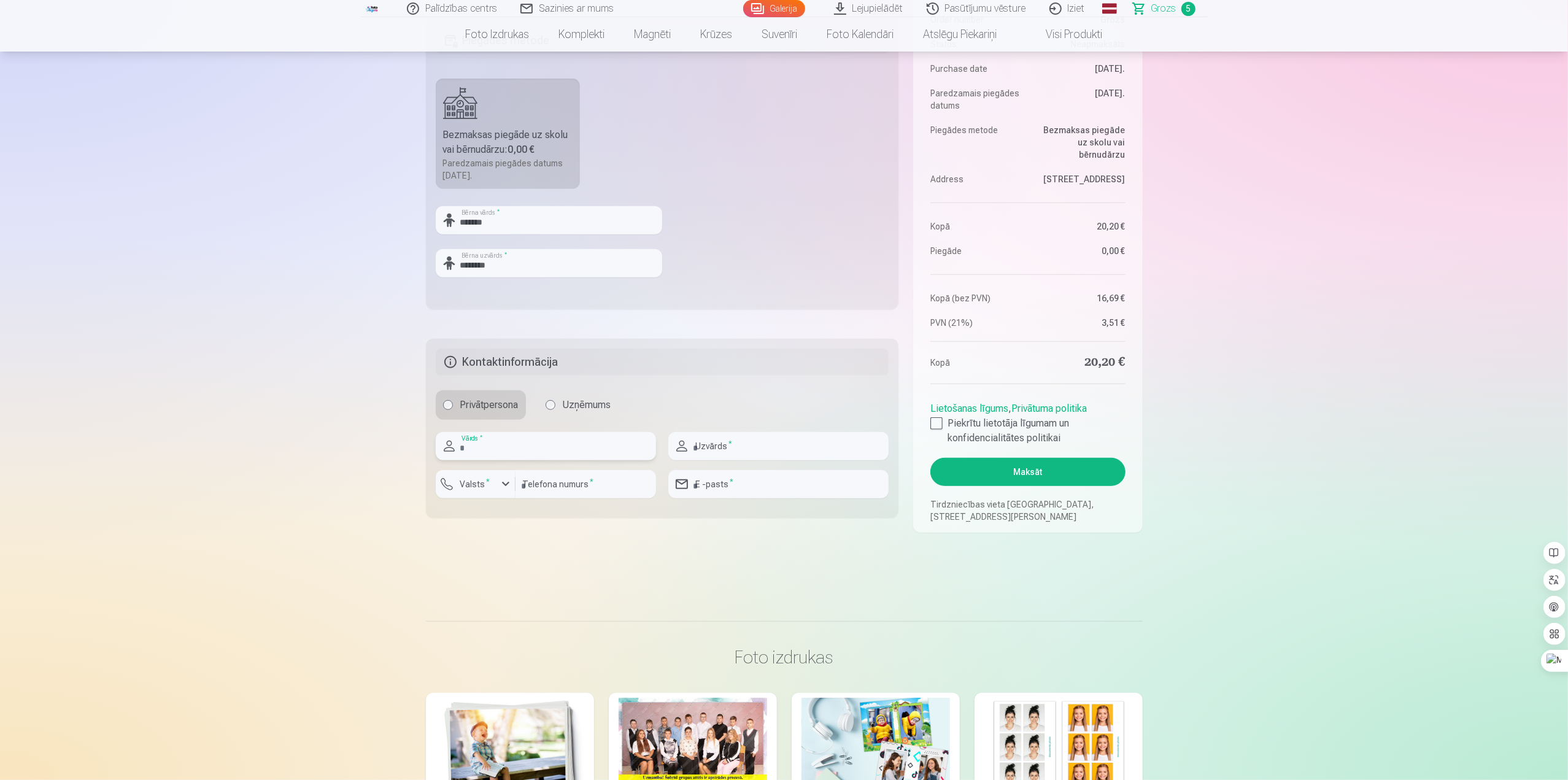
click at [530, 446] on input "text" at bounding box center [545, 446] width 220 height 28
type input "**********"
type input "********"
type input "**********"
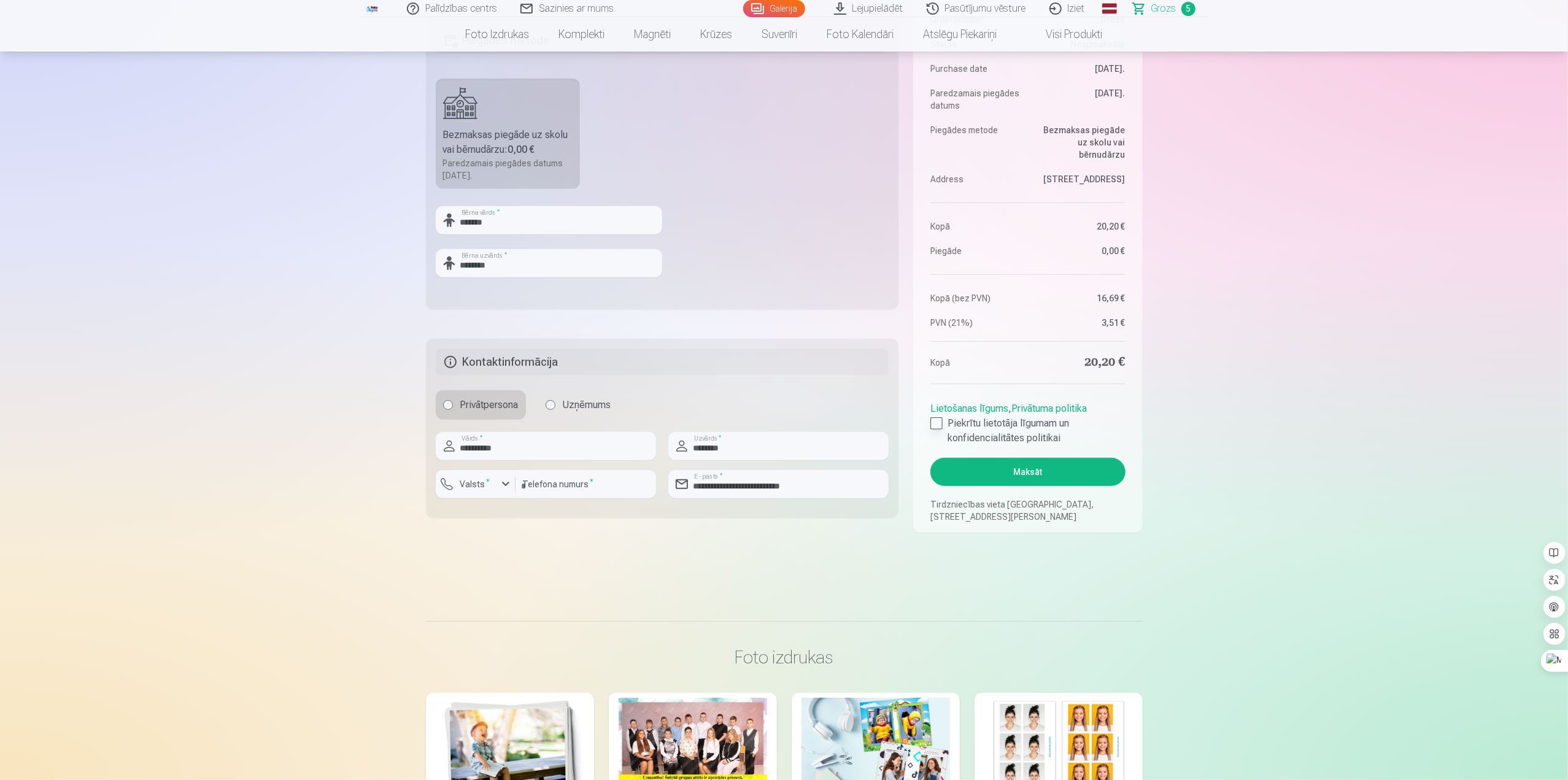
click at [940, 423] on div at bounding box center [937, 424] width 13 height 13
click at [505, 484] on div "button" at bounding box center [505, 484] width 14 height 14
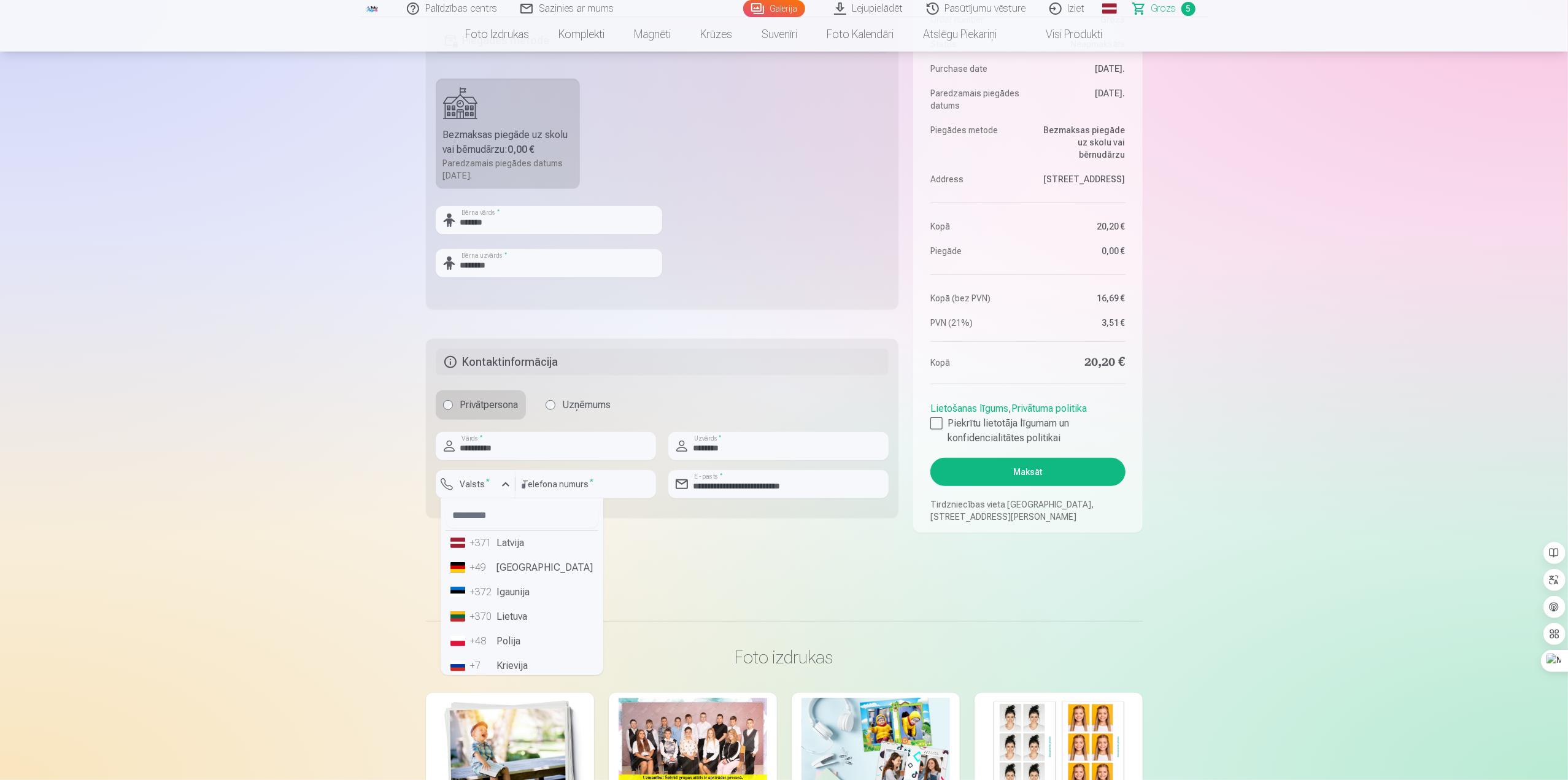
click at [499, 544] on li "+371 Latvija" at bounding box center [522, 543] width 153 height 24
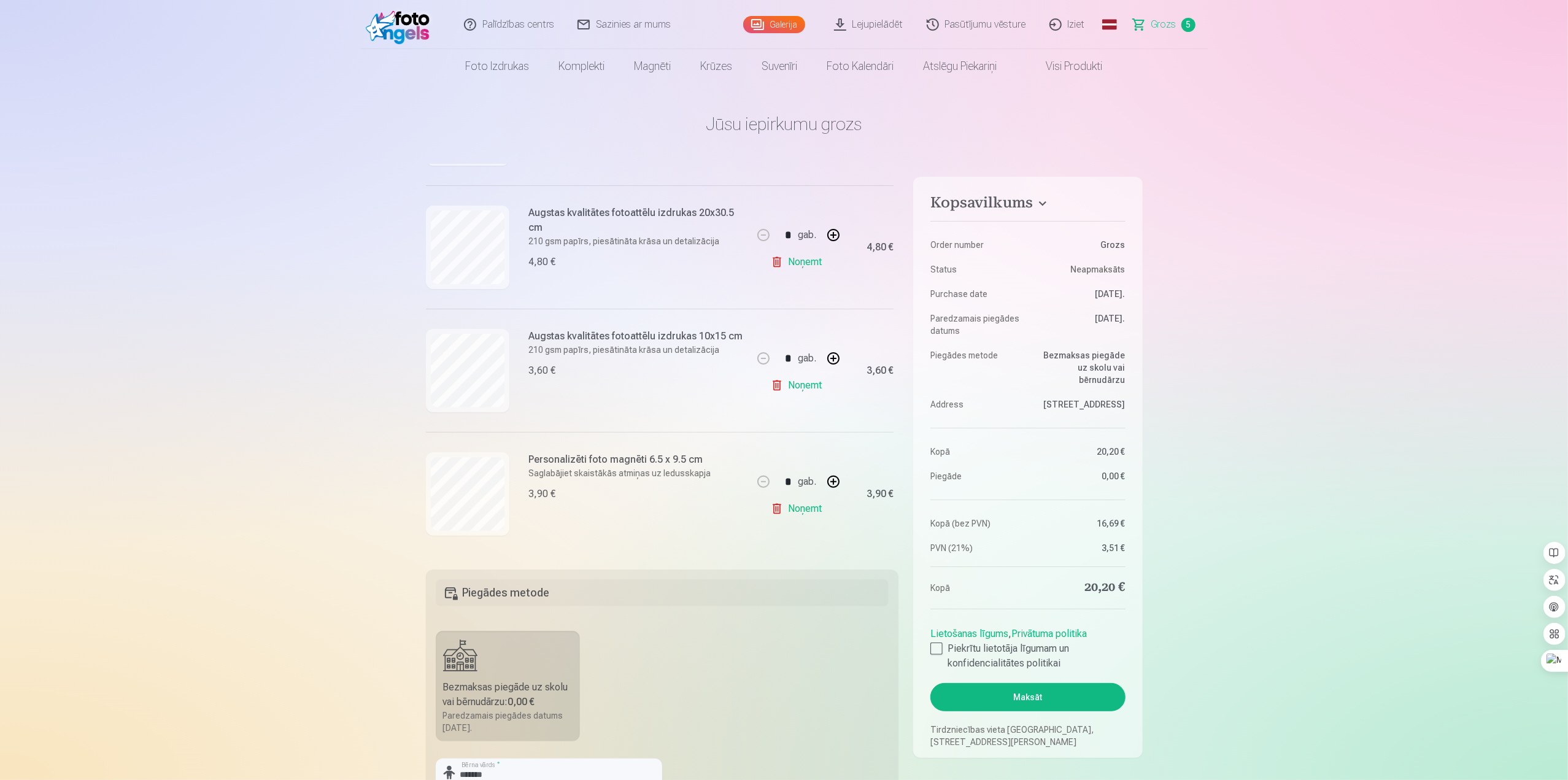
scroll to position [378, 0]
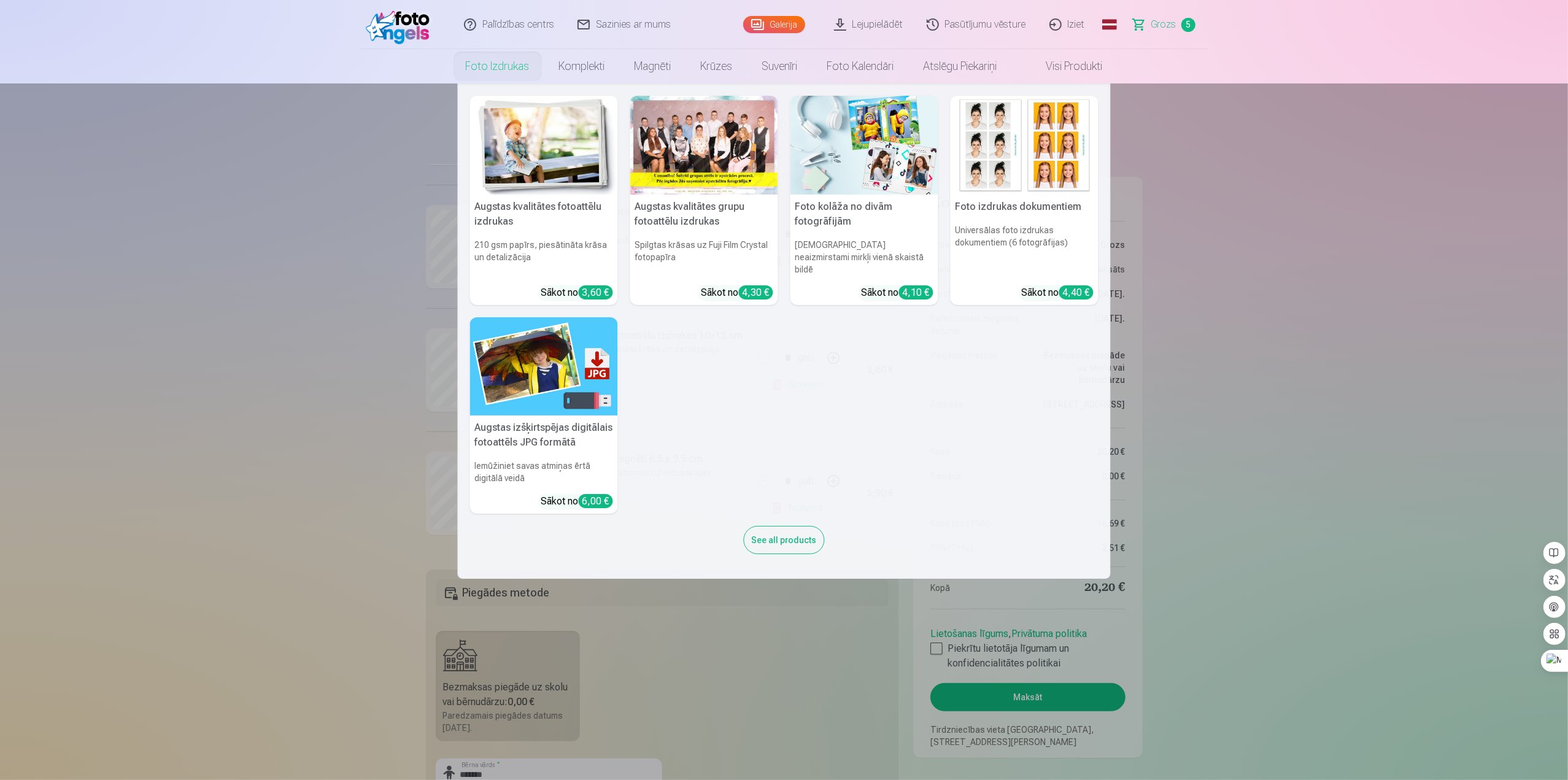
click at [493, 67] on link "Foto izdrukas" at bounding box center [497, 66] width 93 height 34
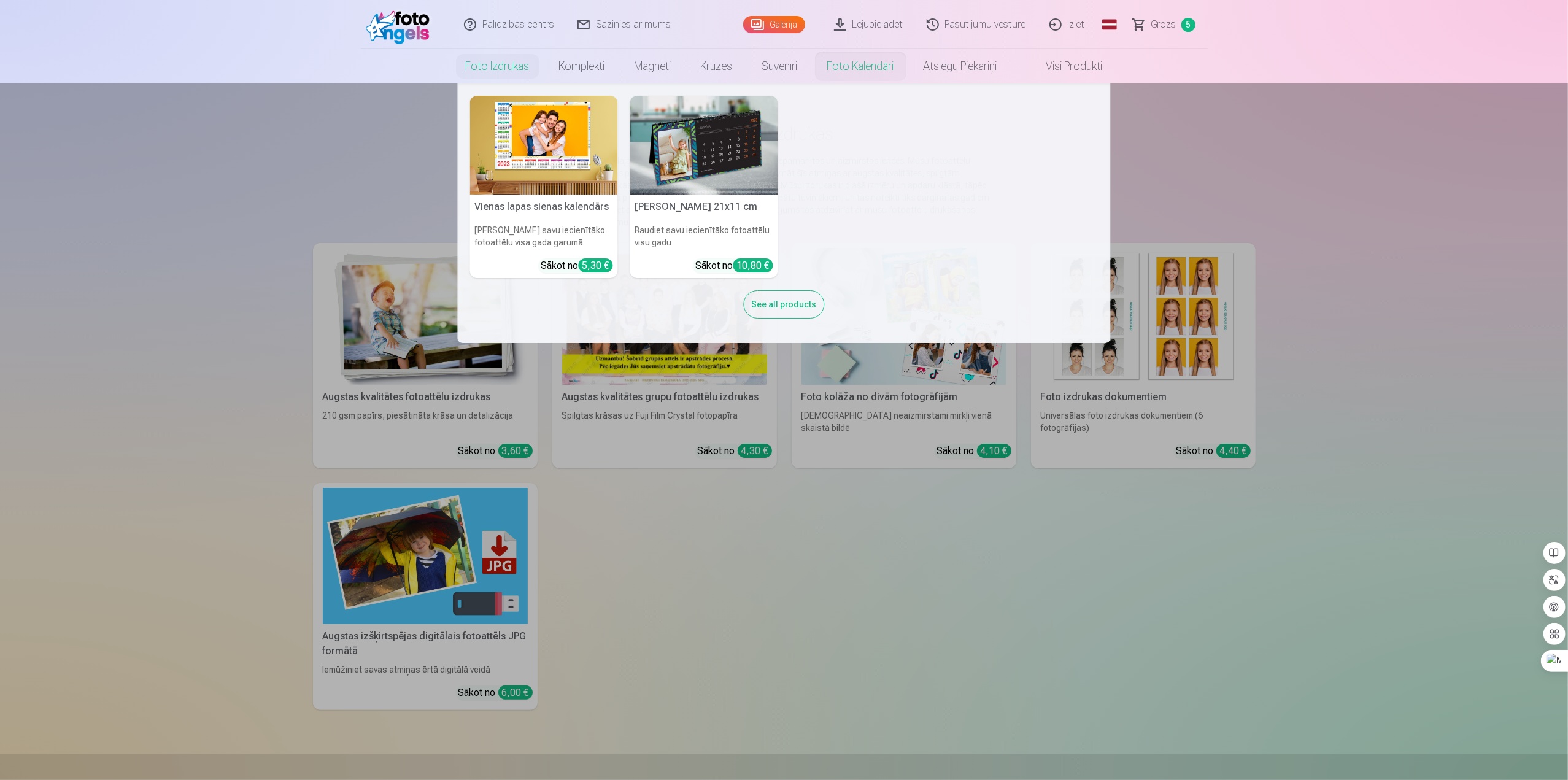
click at [870, 68] on link "Foto kalendāri" at bounding box center [861, 66] width 96 height 34
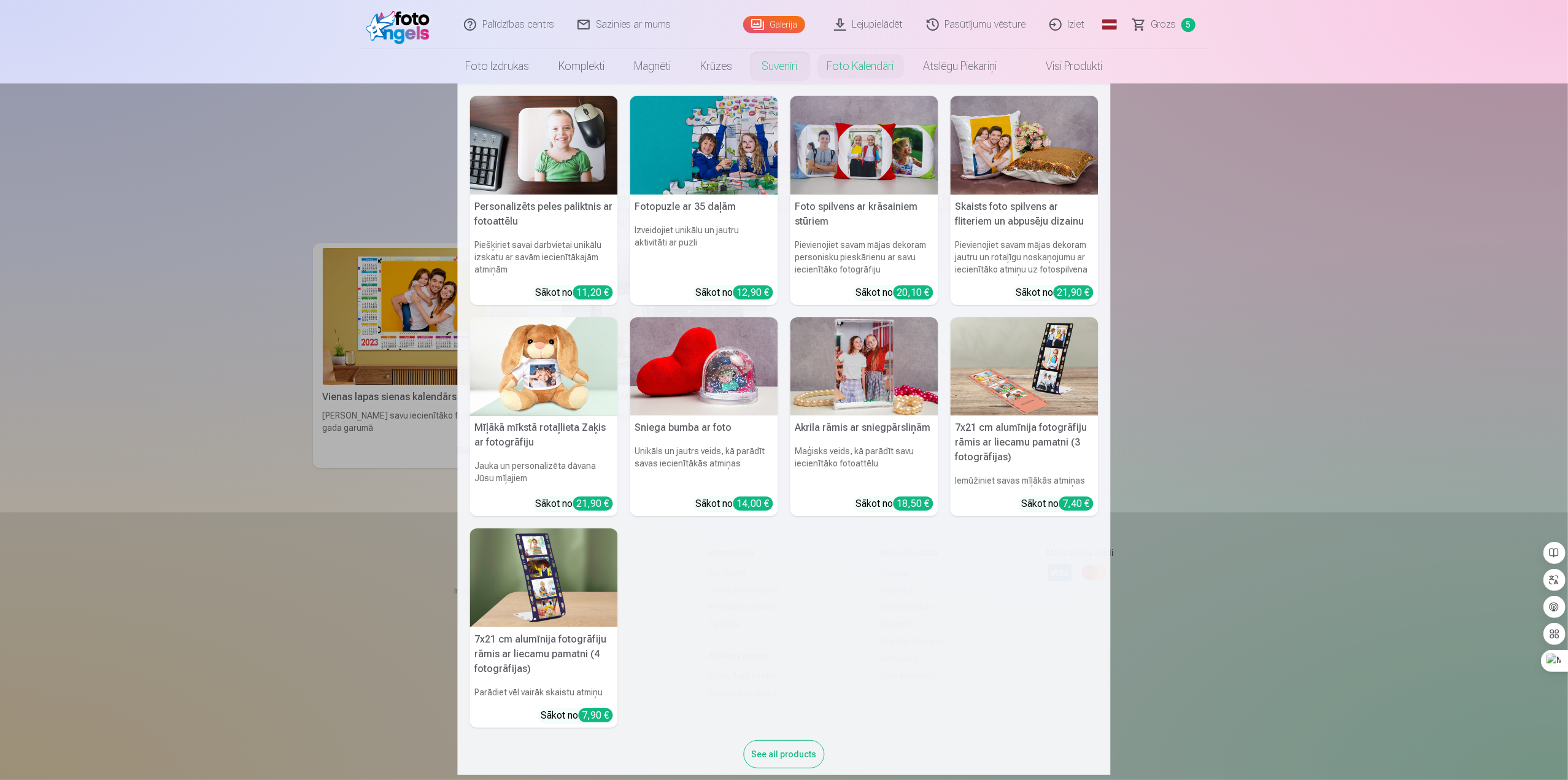
click at [781, 67] on link "Suvenīri" at bounding box center [780, 66] width 65 height 34
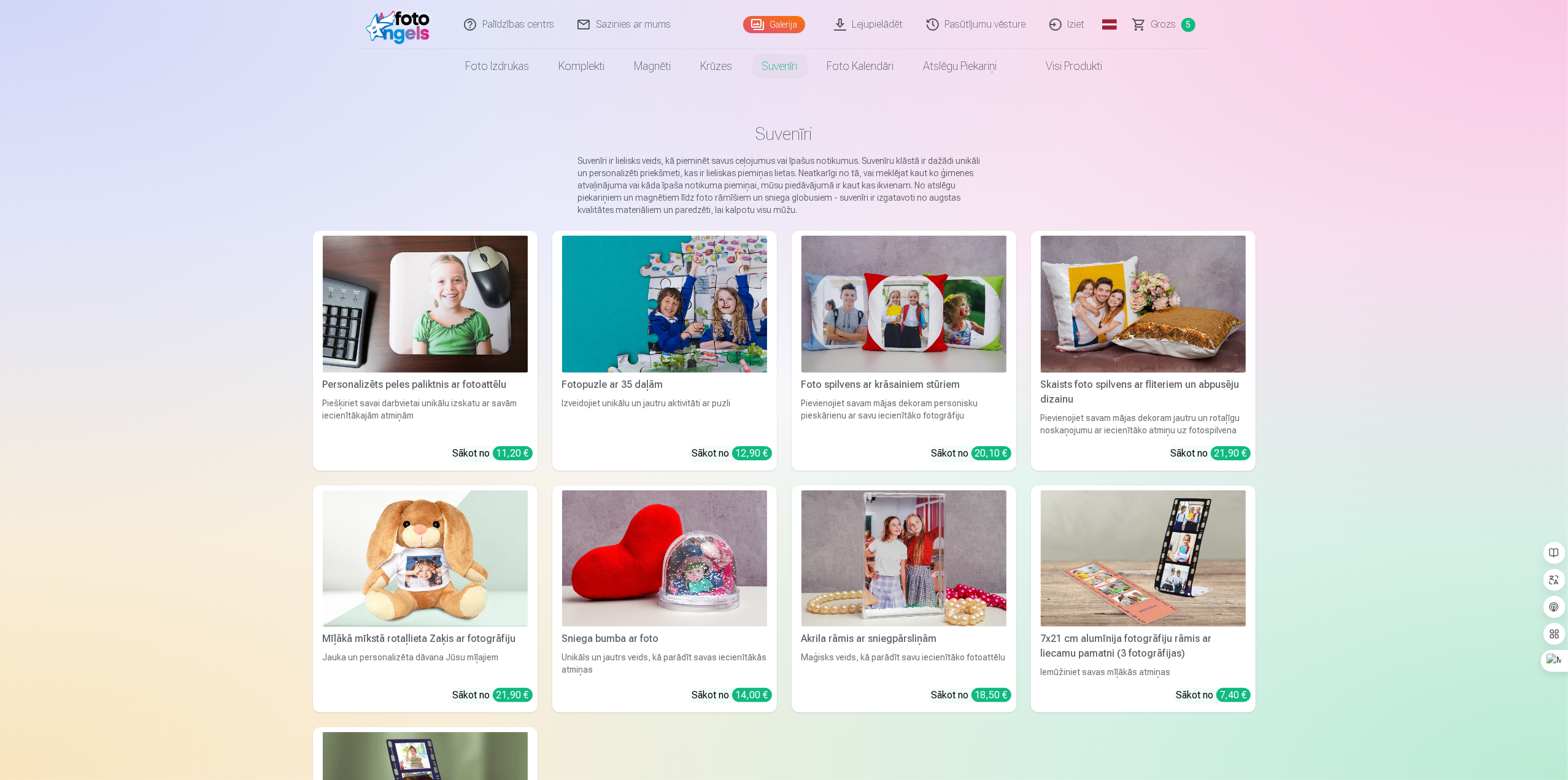
click at [1167, 27] on span "Grozs" at bounding box center [1164, 24] width 25 height 14
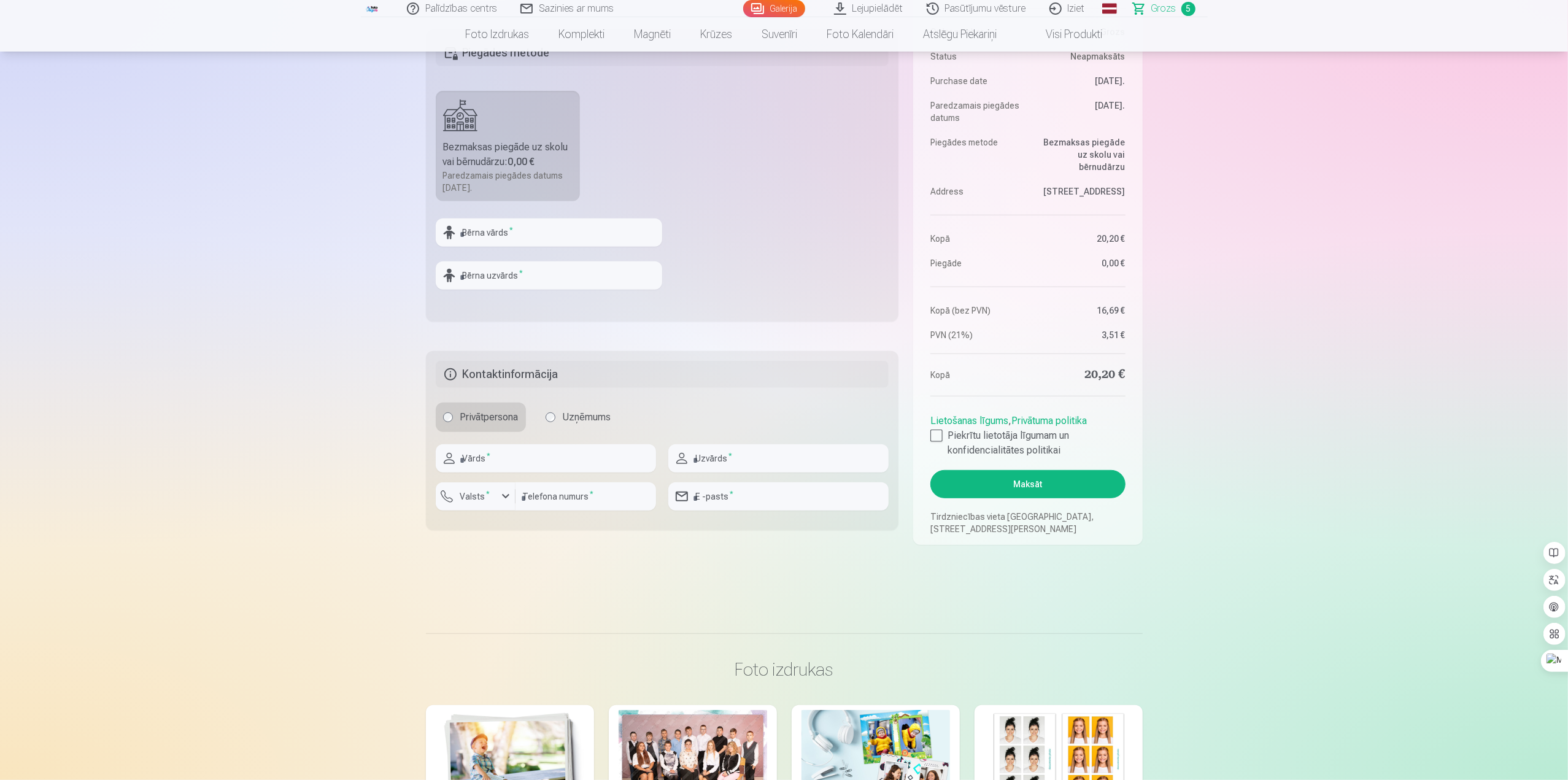
scroll to position [553, 0]
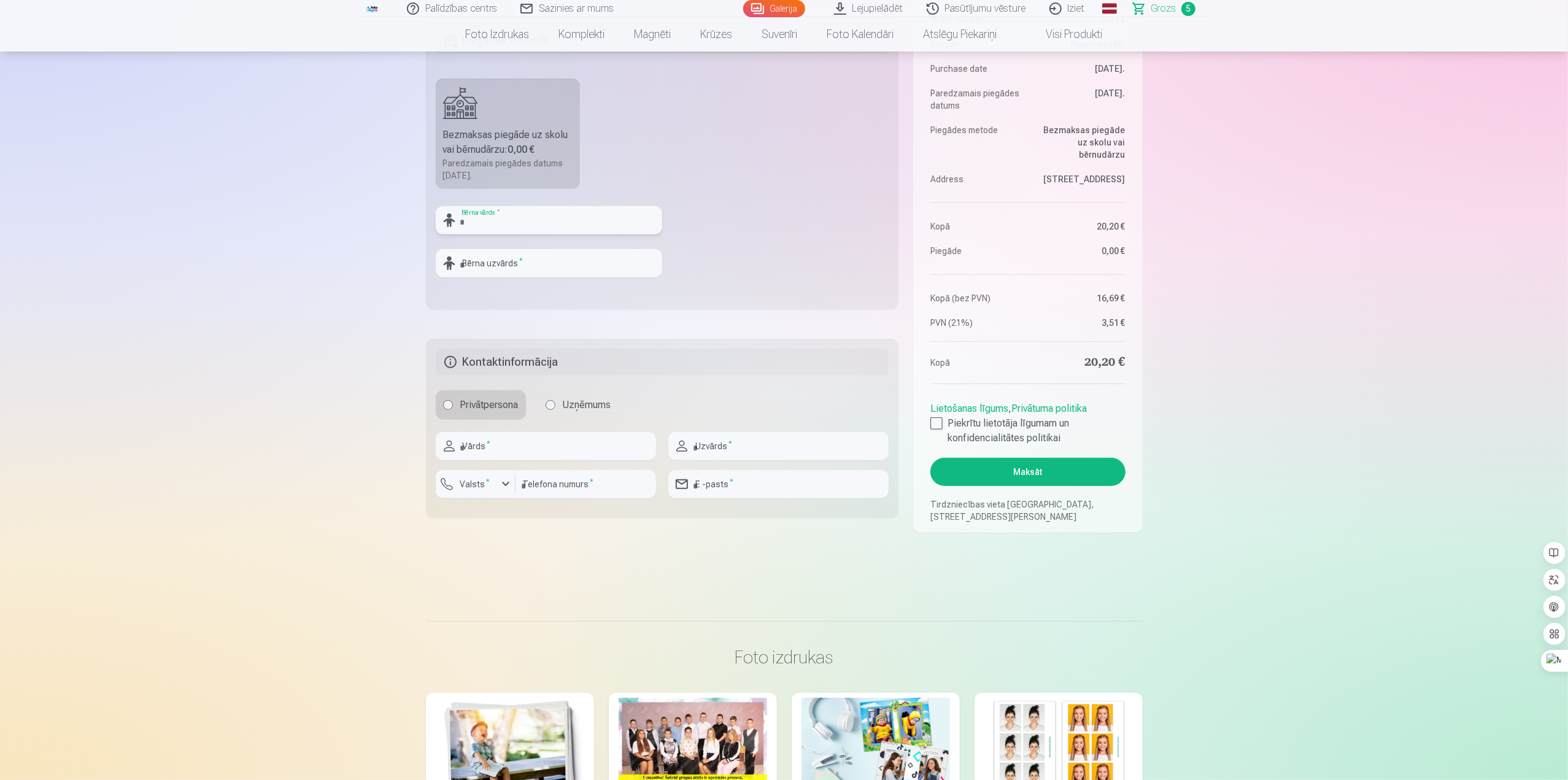
drag, startPoint x: 480, startPoint y: 222, endPoint x: 419, endPoint y: 242, distance: 64.2
click at [480, 222] on input "text" at bounding box center [549, 220] width 226 height 28
type input "*******"
type input "********"
click at [506, 447] on input "text" at bounding box center [545, 446] width 220 height 28
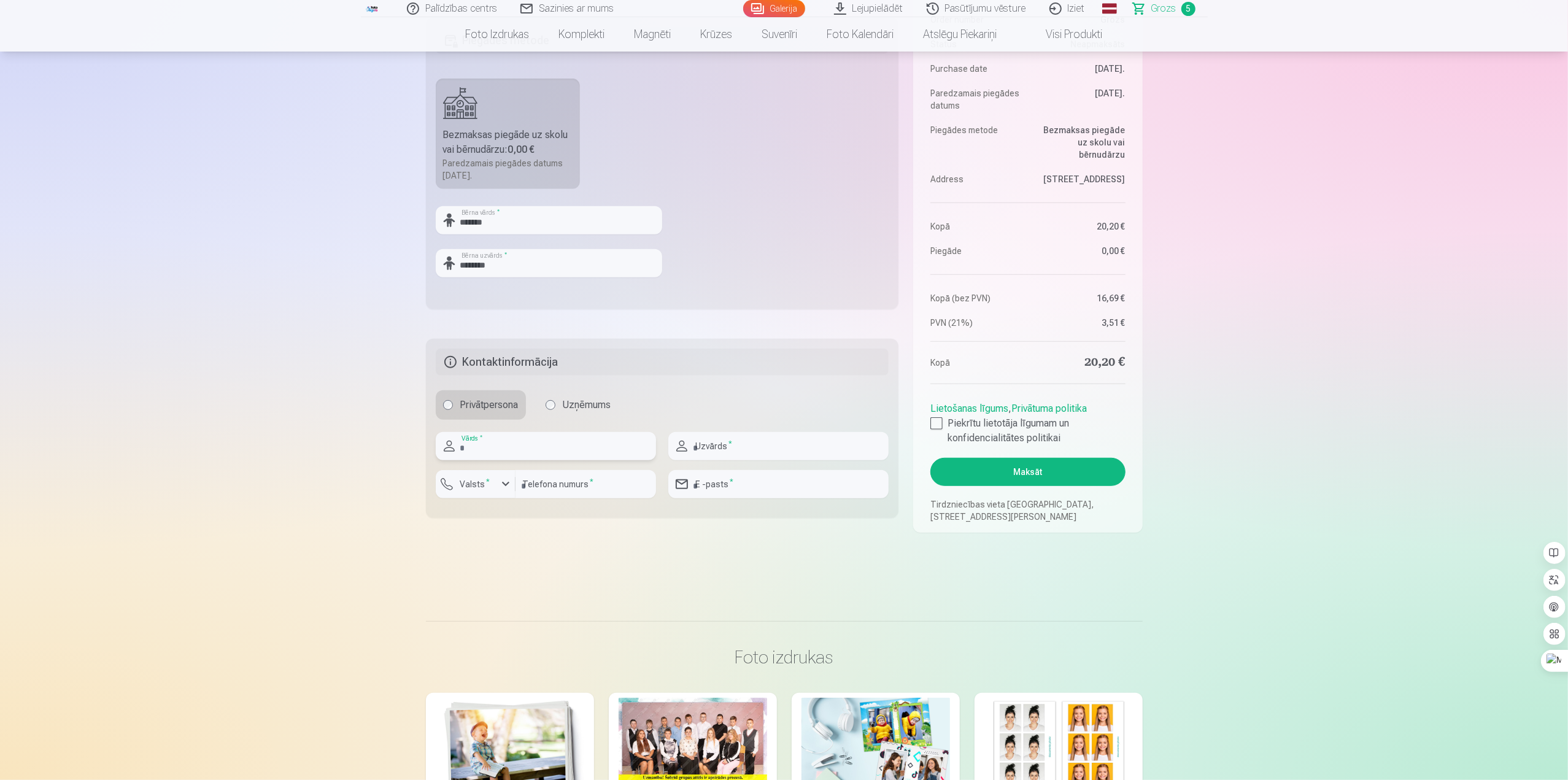
type input "**********"
type input "********"
type input "*********"
type input "**********"
drag, startPoint x: 582, startPoint y: 486, endPoint x: 507, endPoint y: 486, distance: 75.0
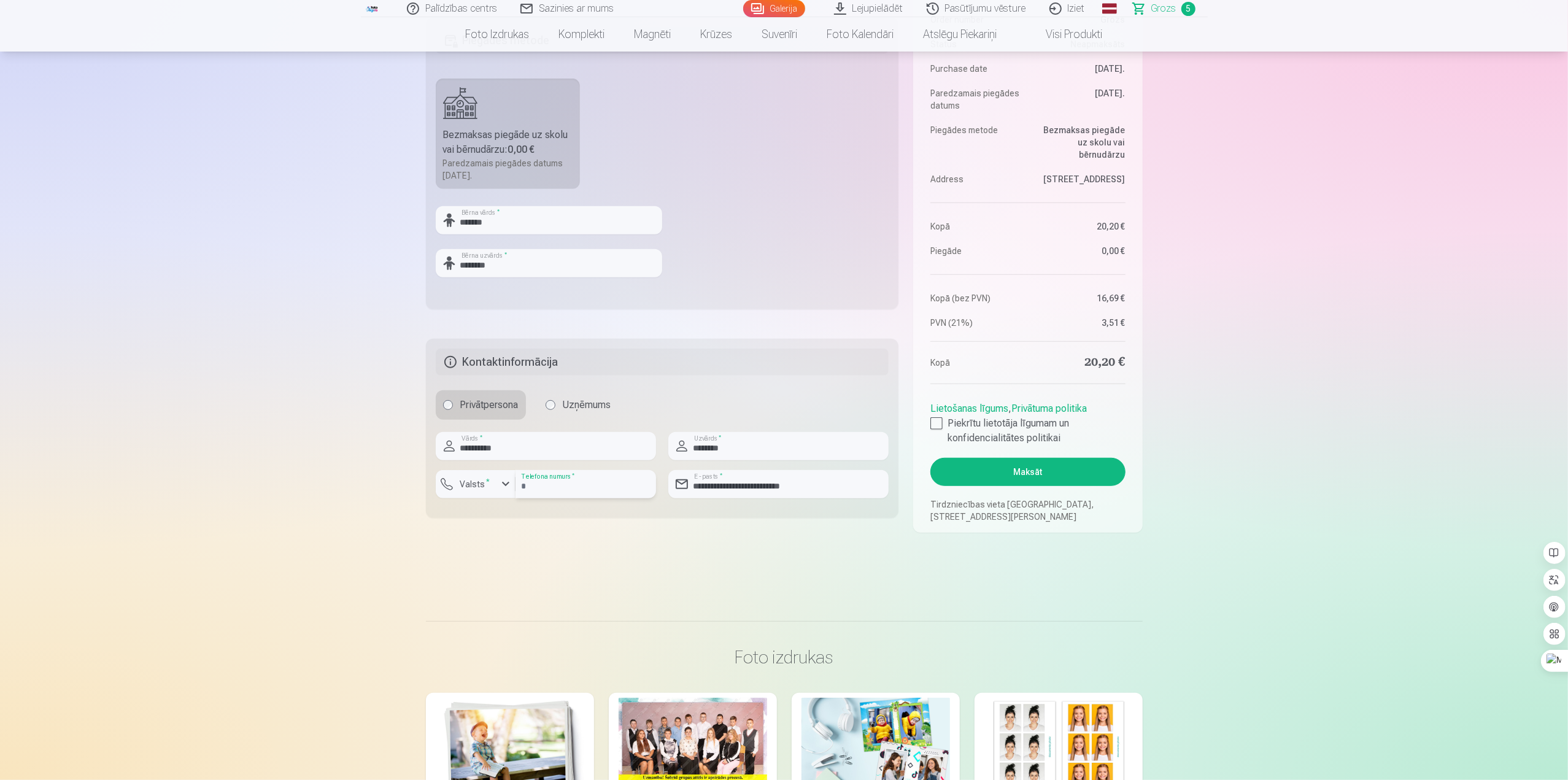
click at [507, 486] on div "Valsts * ********* Telefona numurs *" at bounding box center [545, 489] width 220 height 38
type input "********"
click at [500, 483] on div "button" at bounding box center [505, 484] width 14 height 14
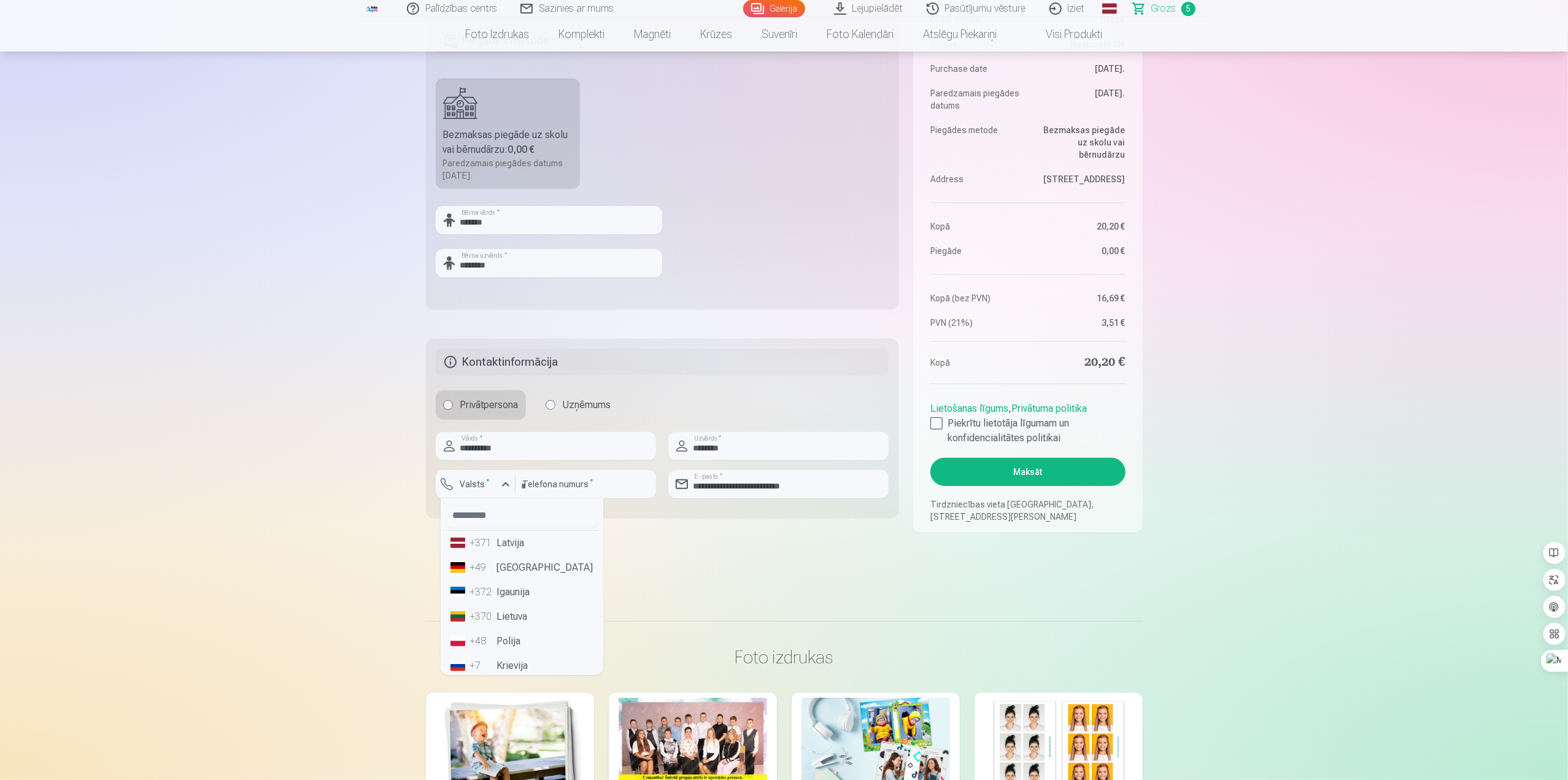
click at [498, 544] on li "+371 Latvija" at bounding box center [522, 543] width 153 height 24
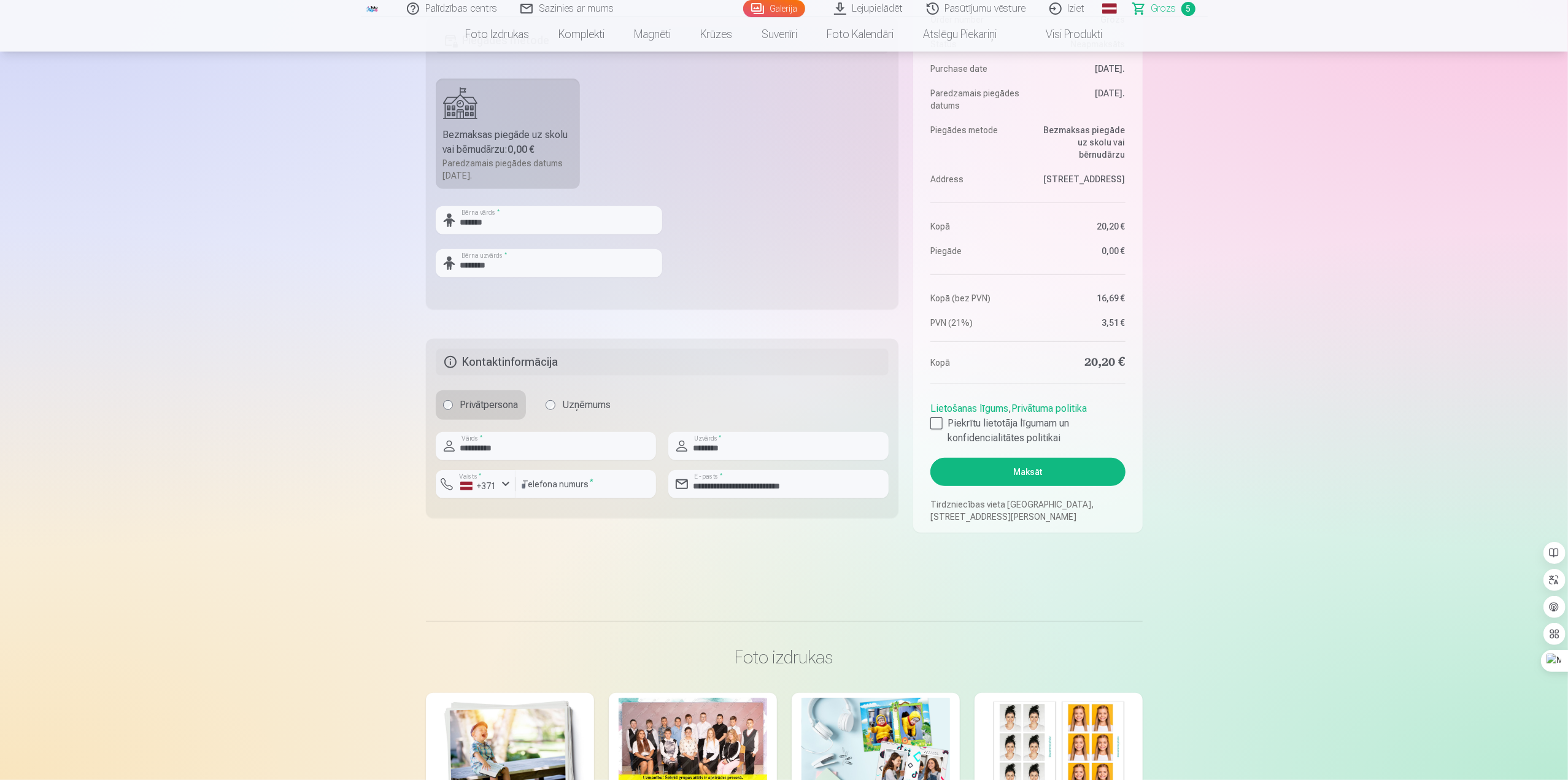
click at [637, 565] on main "Jūsu iepirkumu grozs Kopsavilkums Order number Grozs Status Neapmaksāts Purchas…" at bounding box center [784, 62] width 717 height 1060
click at [936, 425] on div at bounding box center [937, 424] width 13 height 13
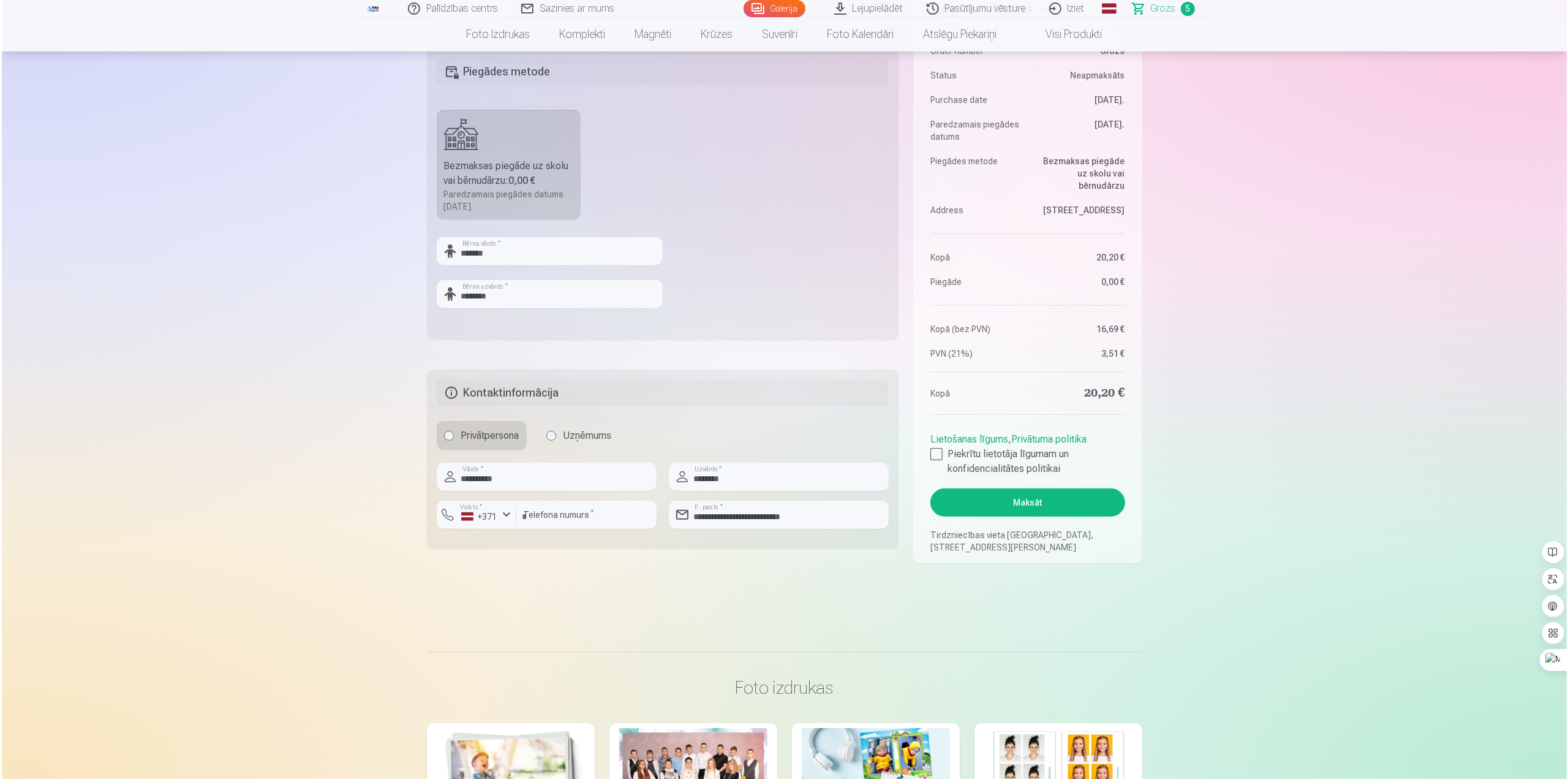
scroll to position [613, 0]
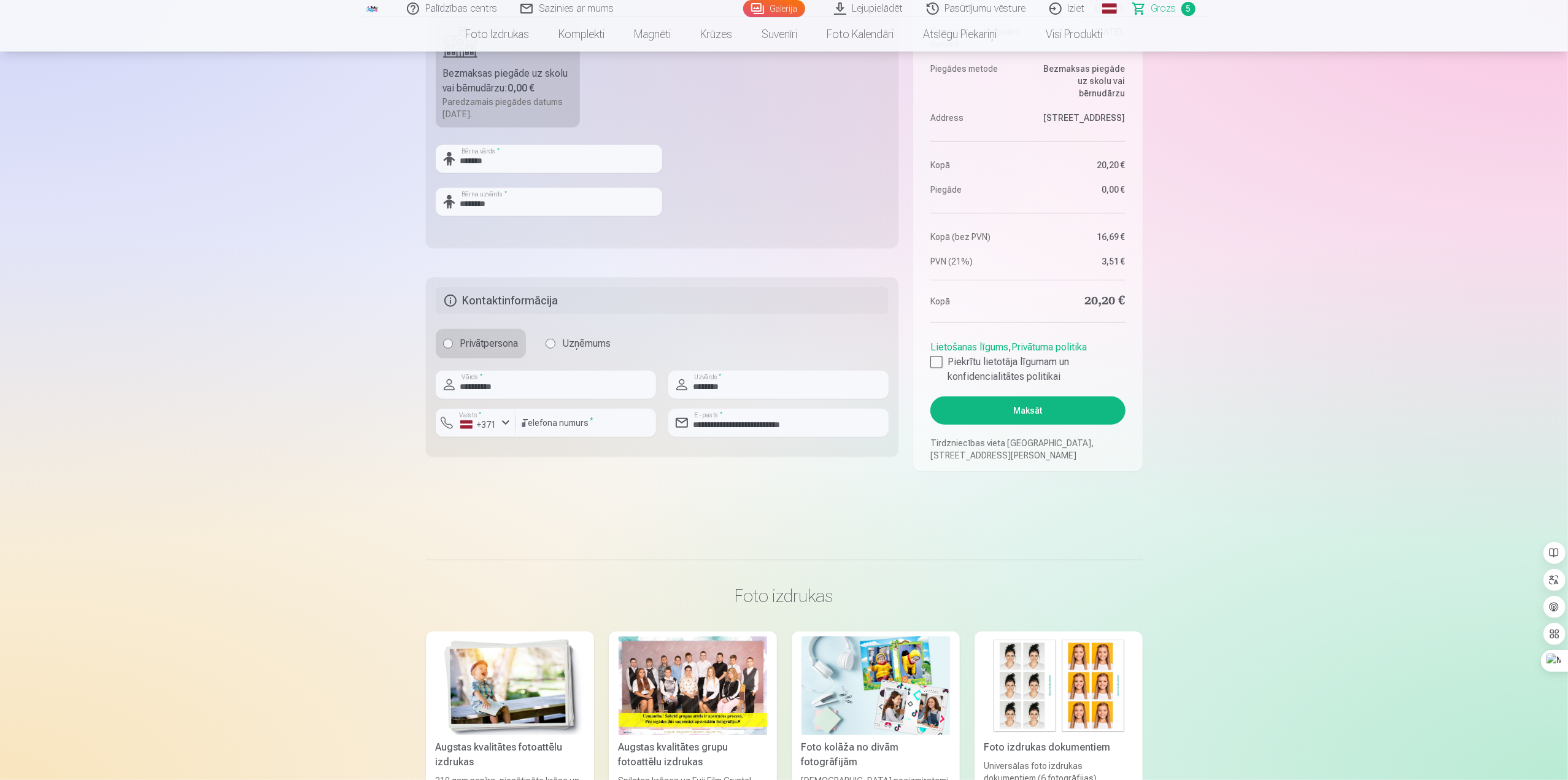
click at [1034, 408] on button "Maksāt" at bounding box center [1027, 410] width 195 height 28
